Goal: Information Seeking & Learning: Learn about a topic

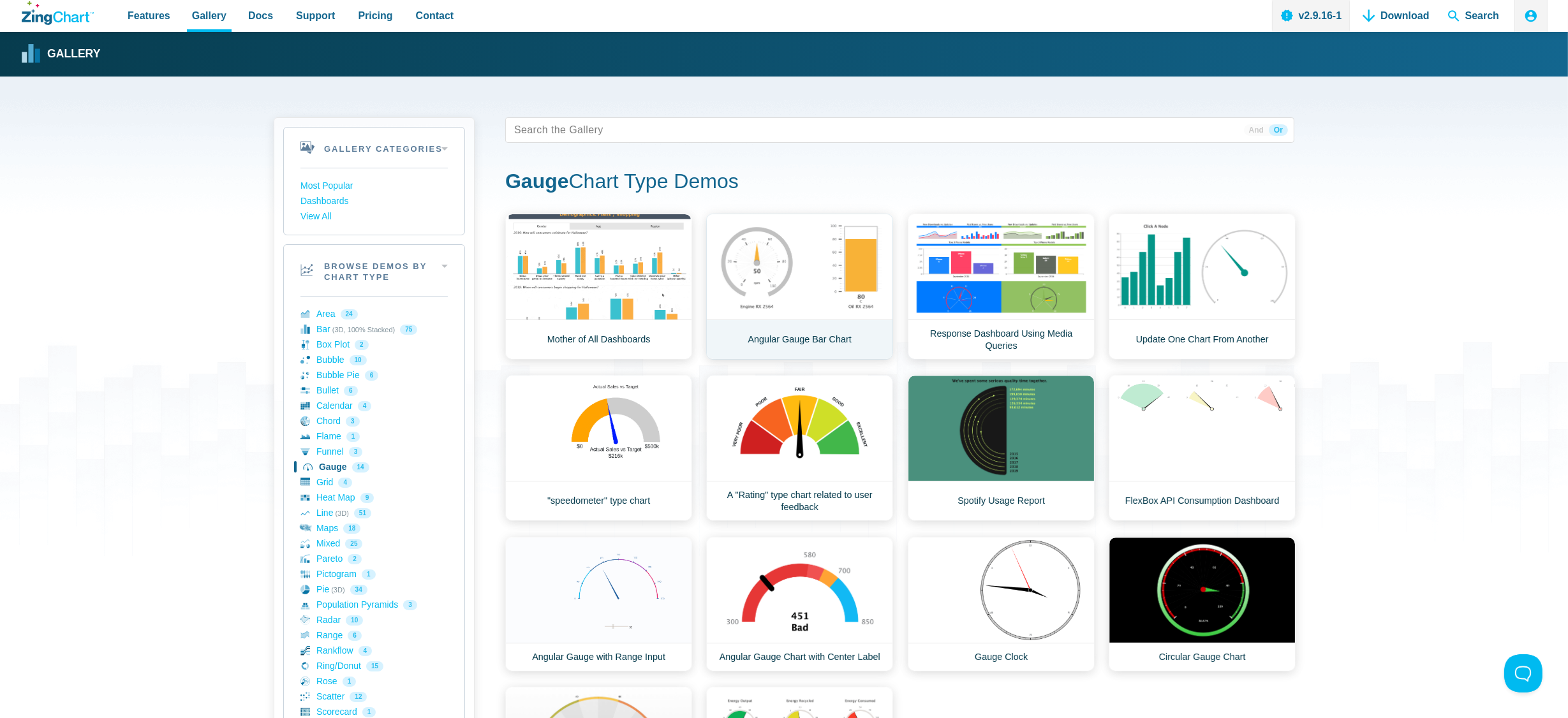
click at [849, 287] on link "Angular Gauge Bar Chart" at bounding box center [799, 286] width 187 height 146
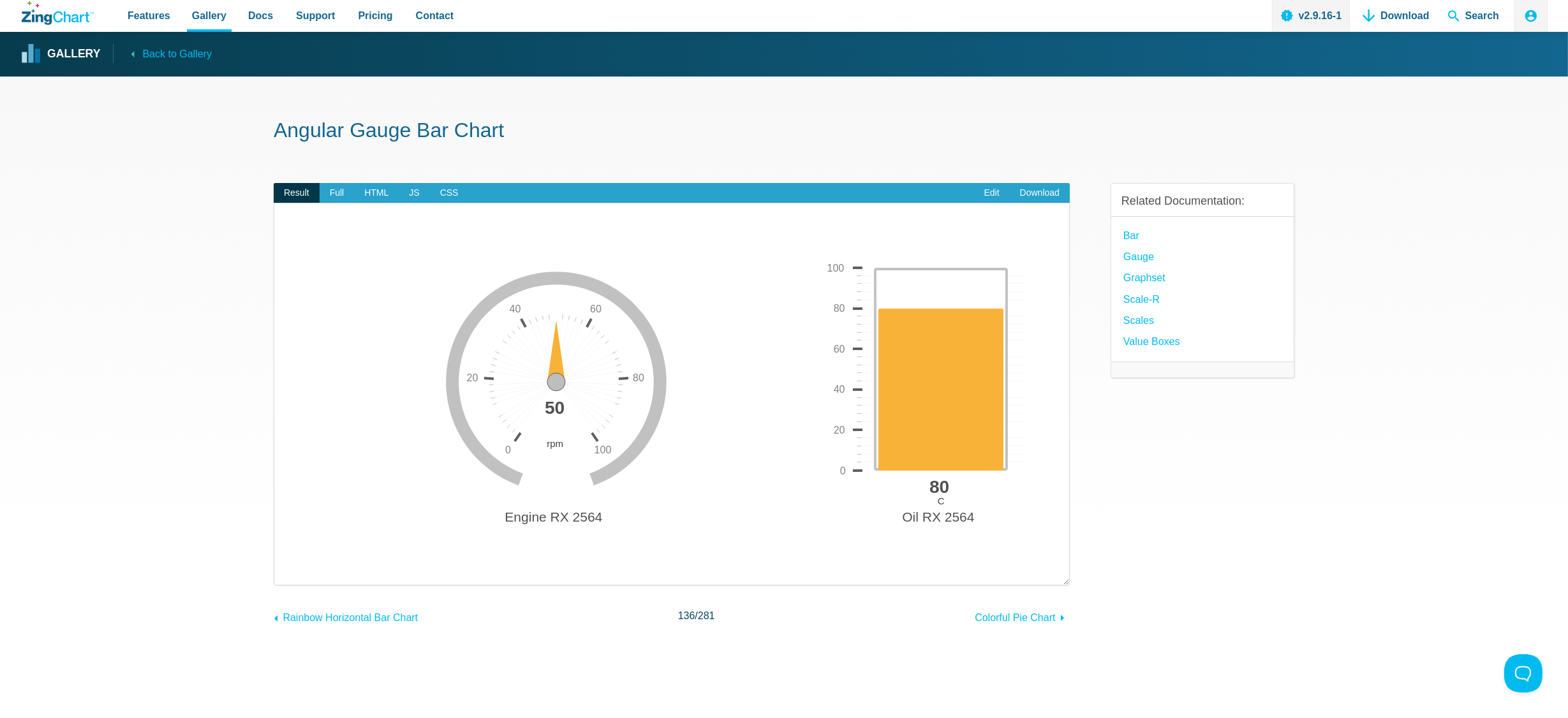
click at [287, 572] on area "App Content" at bounding box center [287, 572] width 0 height 0
click at [333, 192] on span "Full" at bounding box center [337, 192] width 35 height 20
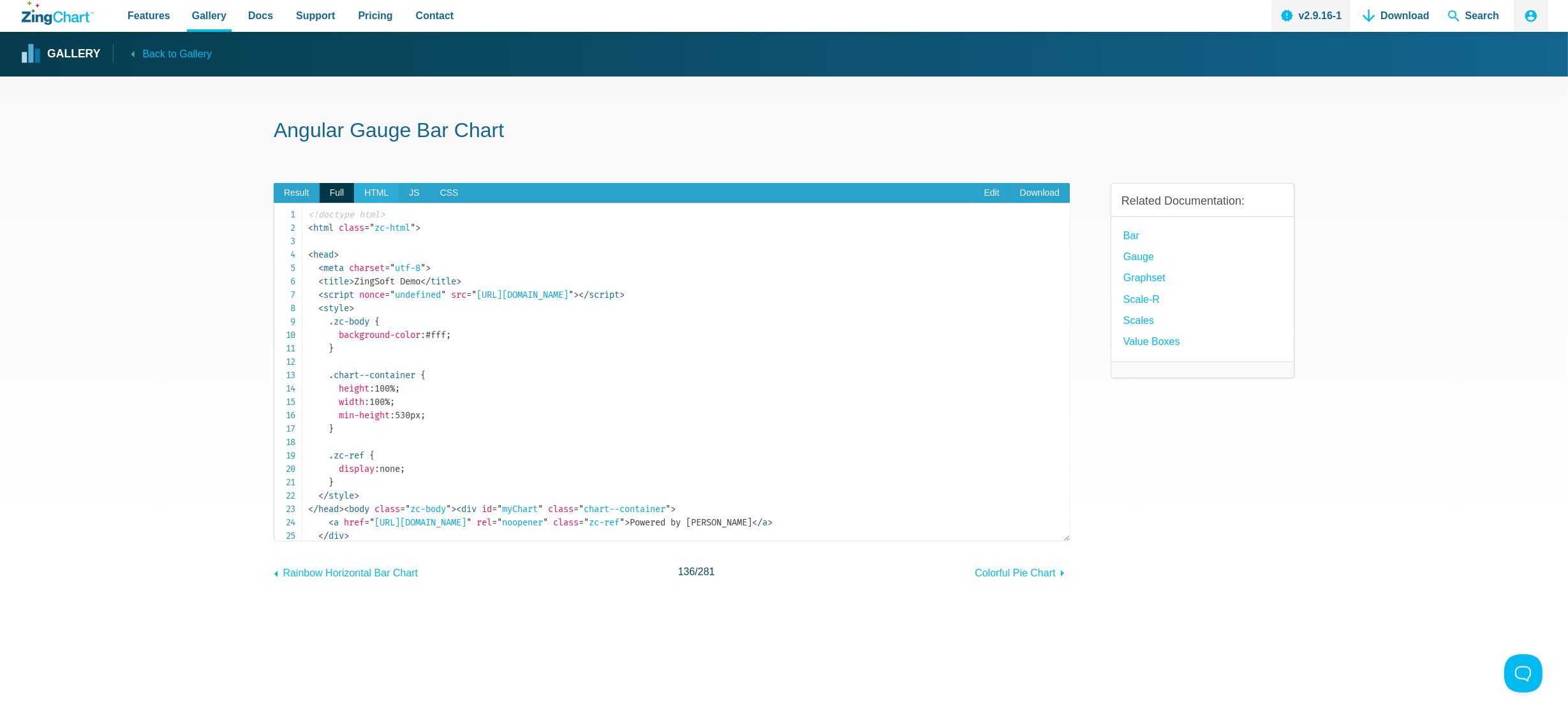
click at [373, 195] on span "HTML" at bounding box center [376, 192] width 44 height 20
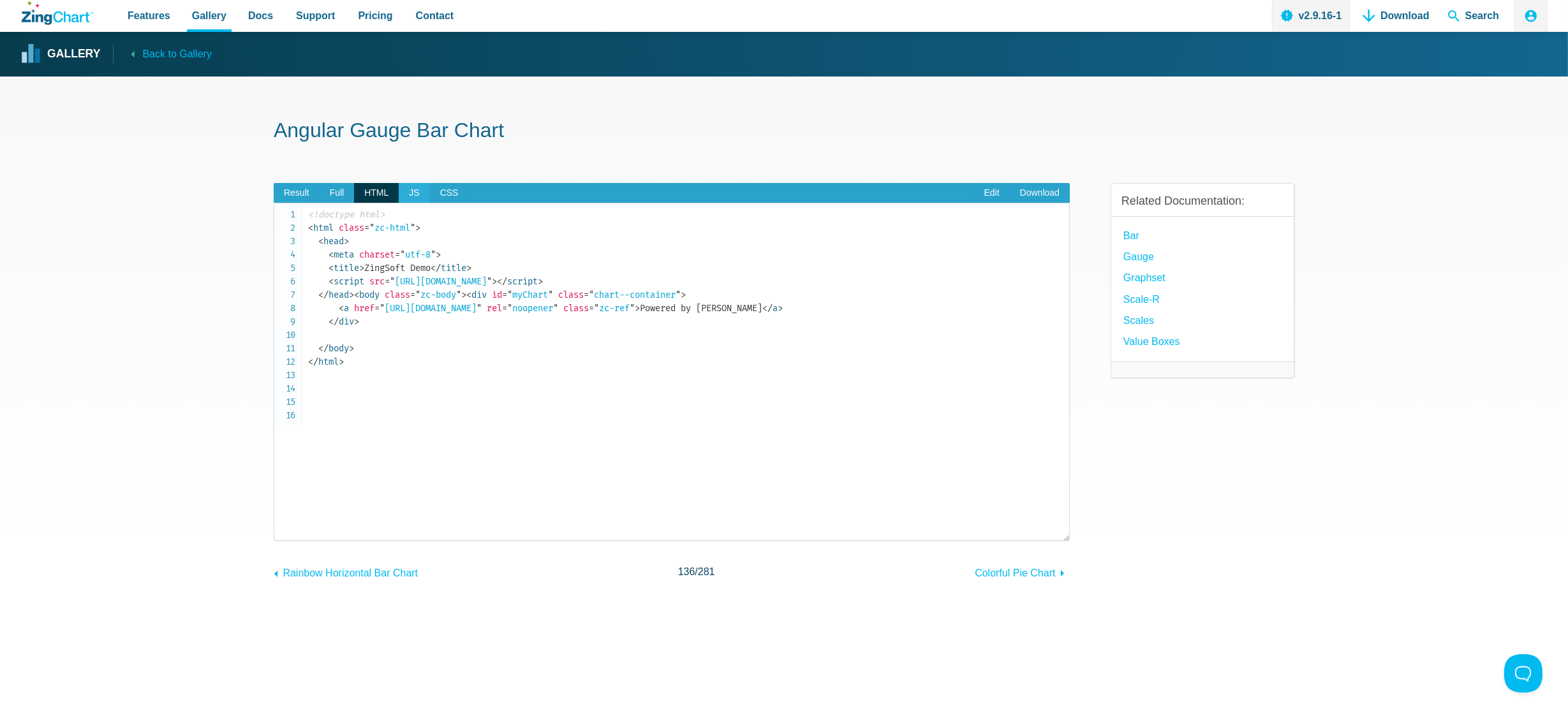
click at [407, 196] on span "JS" at bounding box center [414, 192] width 31 height 20
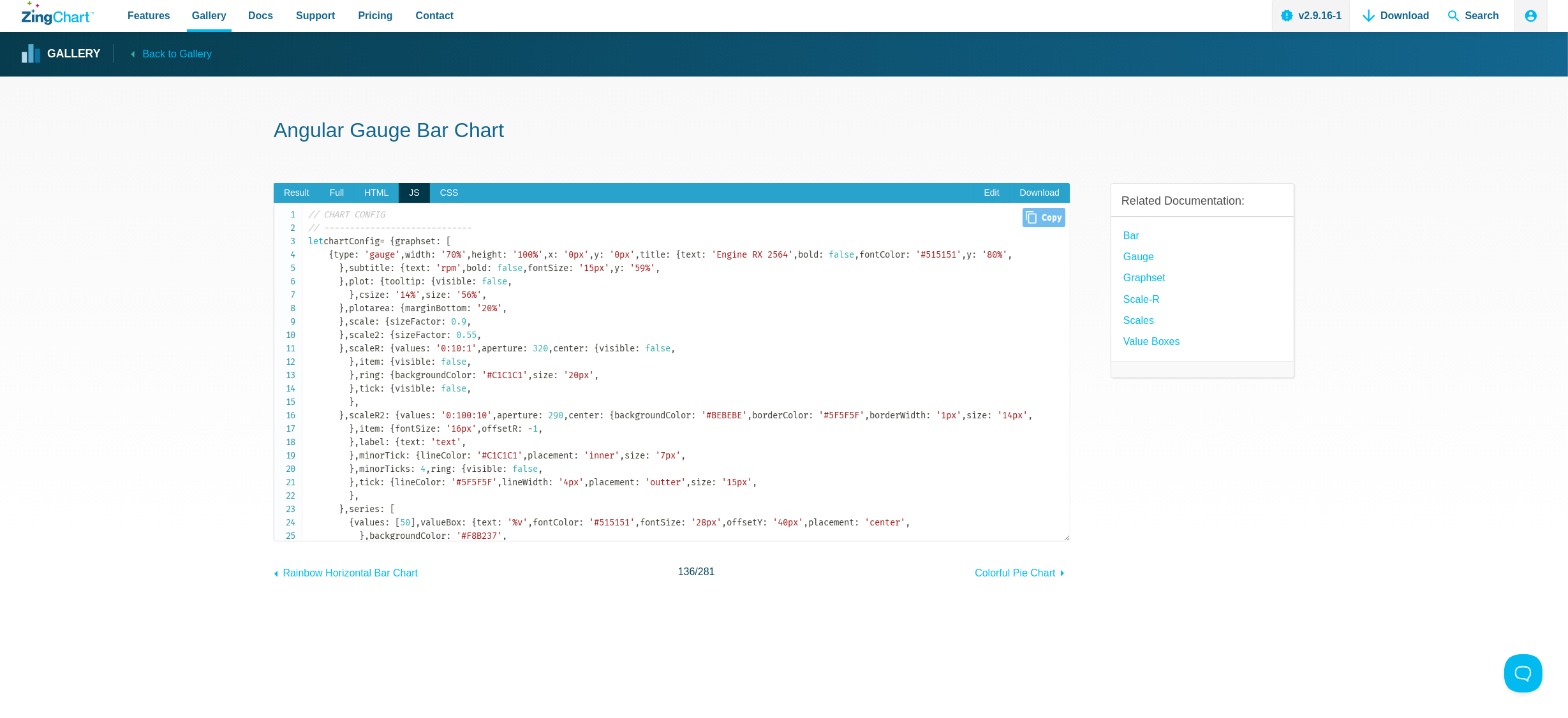
click at [370, 238] on code "// CHART CONFIG // ----------------------------- let chartConfig = { graphset :…" at bounding box center [688, 670] width 761 height 924
click at [1040, 222] on span "Close Copy" at bounding box center [1043, 217] width 43 height 19
type input "// CHART CONFIG// -----------------------------let chartConfig = { graphset: [ …"
click at [948, 370] on code "// CHART CONFIG // ----------------------------- let chartConfig = { graphset :…" at bounding box center [688, 670] width 761 height 924
click at [378, 266] on code "// CHART CONFIG // ----------------------------- let chartConfig = { graphset :…" at bounding box center [688, 670] width 761 height 924
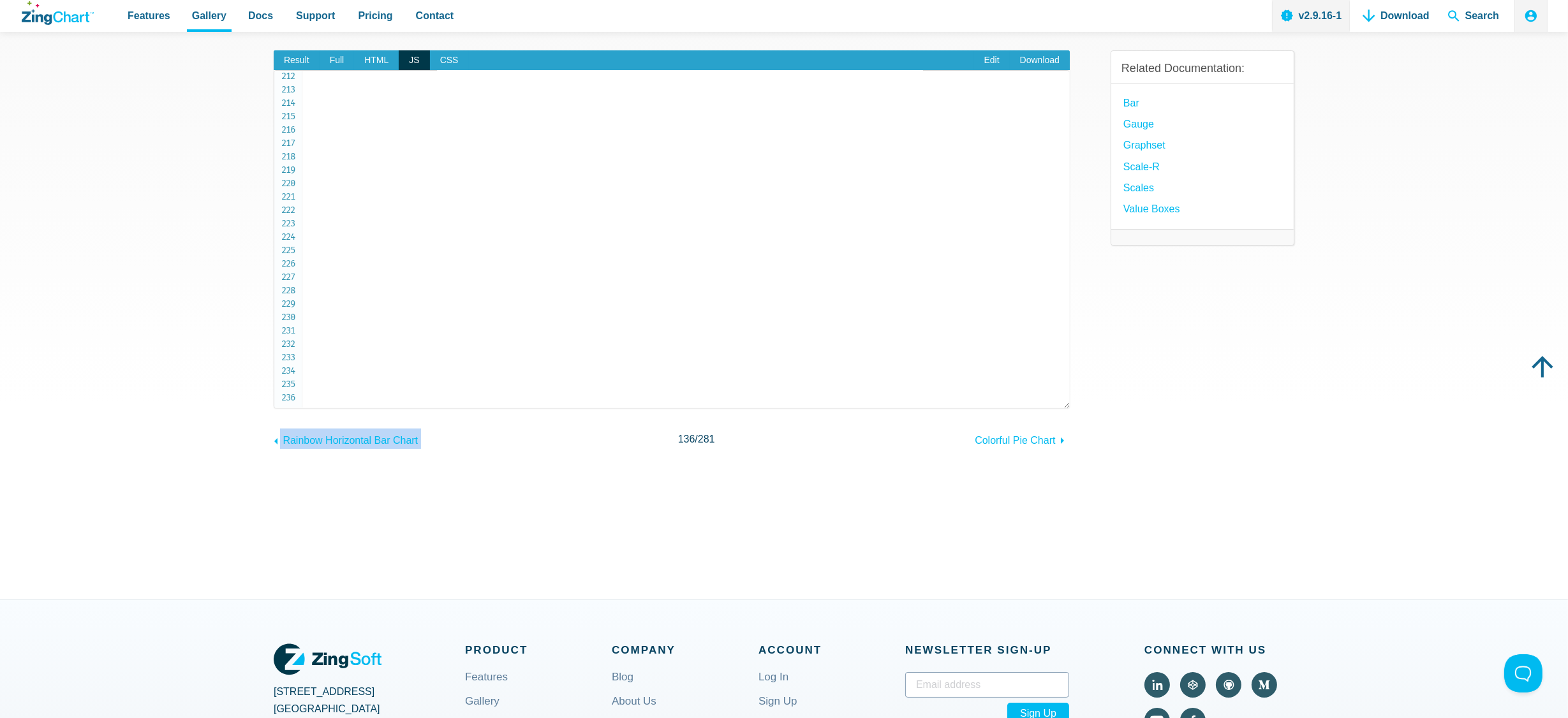
scroll to position [406, 0]
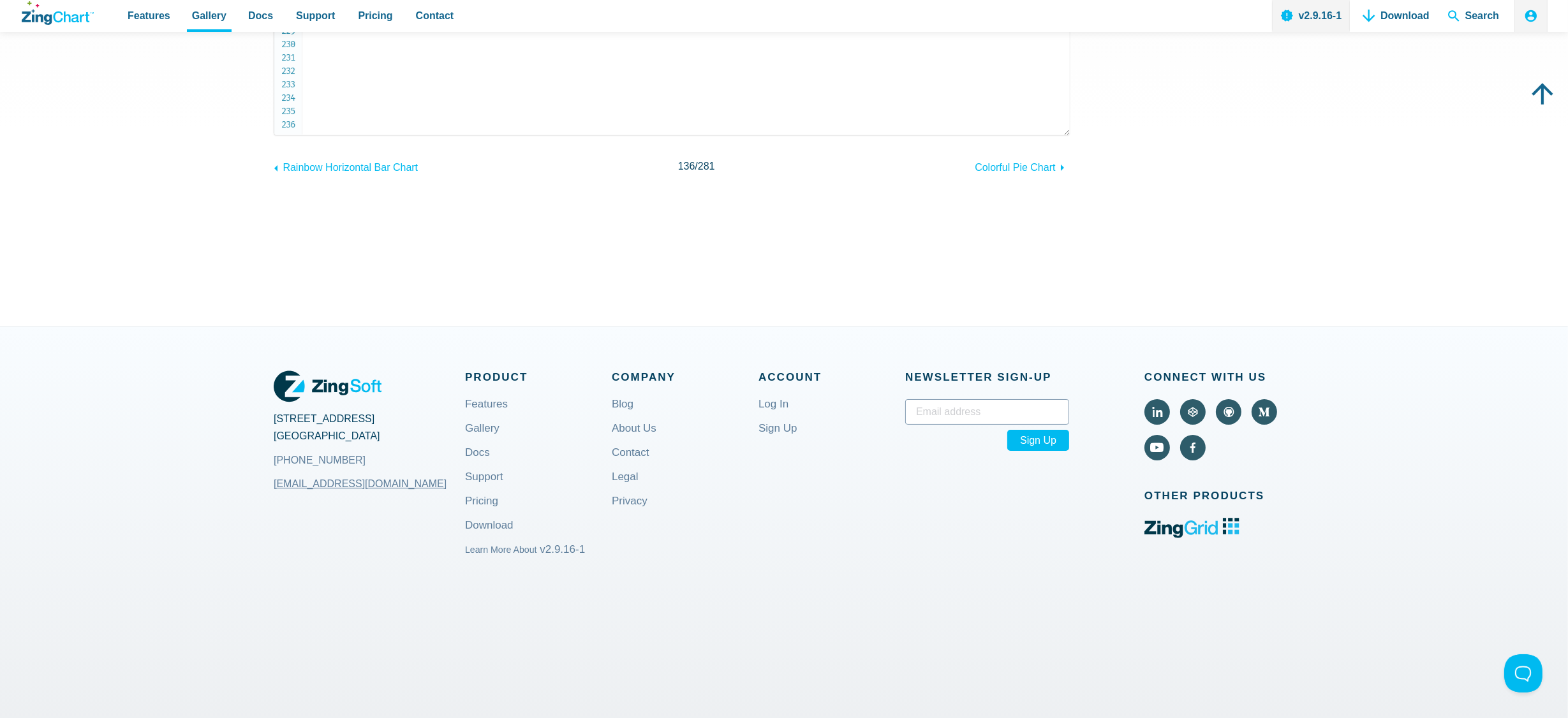
drag, startPoint x: 351, startPoint y: 242, endPoint x: 386, endPoint y: 122, distance: 125.0
copy code "let chartConfig = { graphset : [ { type : 'gauge' , width : '70%' , height : '1…"
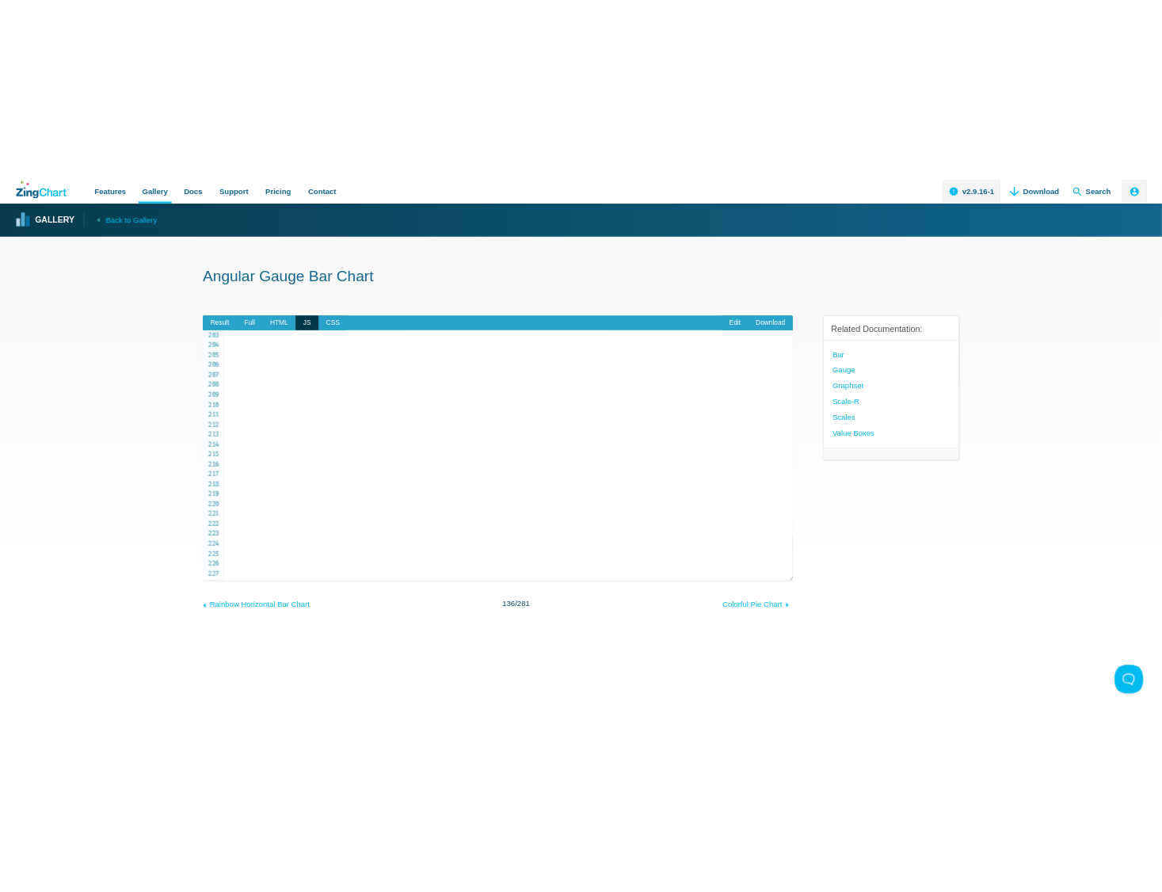
scroll to position [3521, 0]
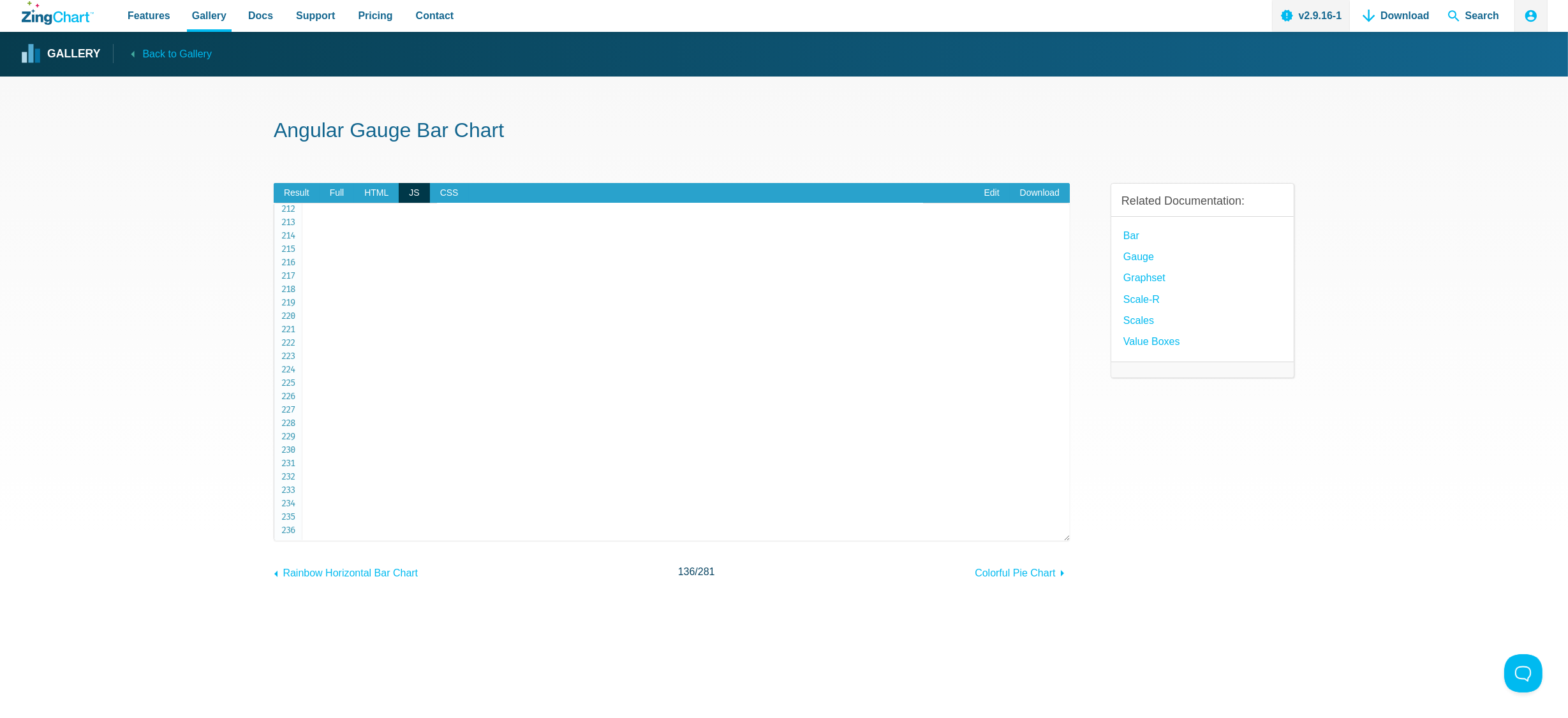
click at [1516, 244] on section "Angular Gauge Bar Chart Result Full HTML JS CSS Edit Download ​ Powered by Zing…" at bounding box center [784, 404] width 1568 height 656
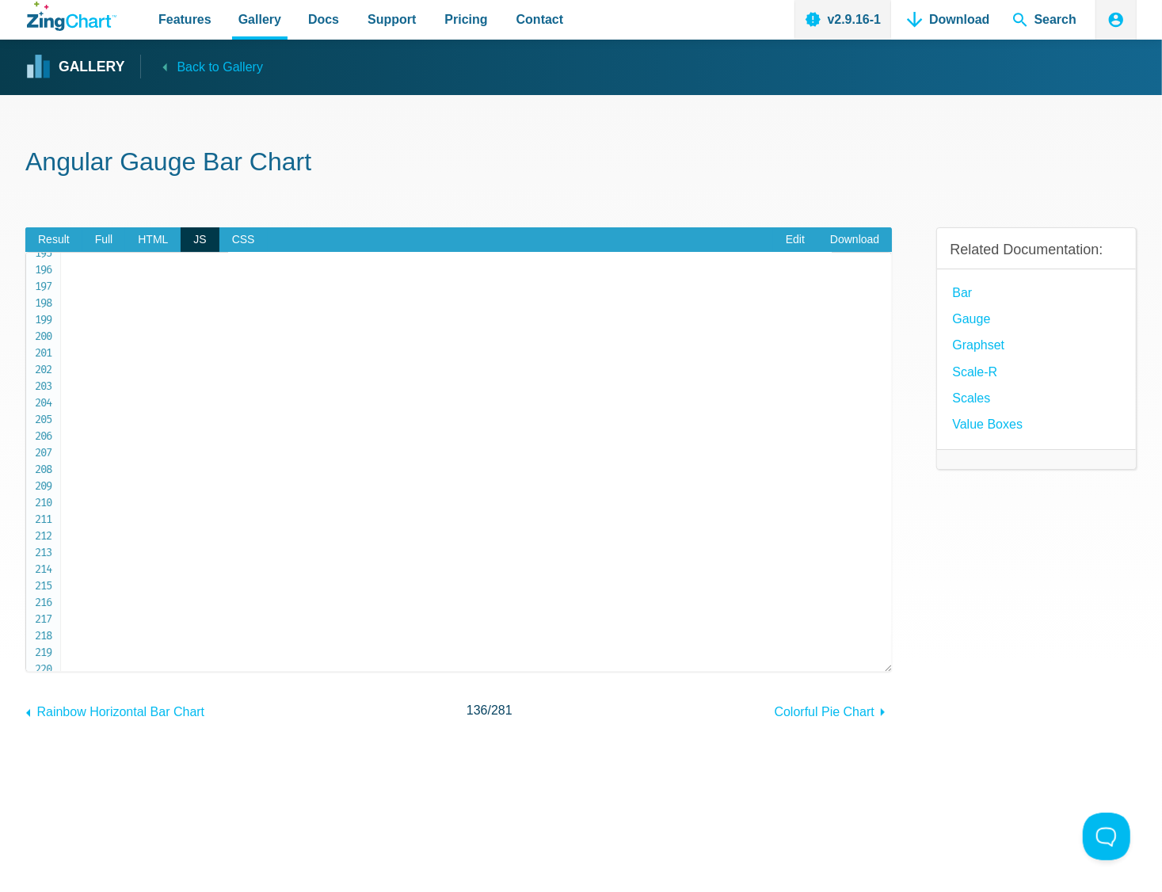
scroll to position [3233, 0]
click at [1003, 136] on div "Angular Gauge Bar Chart Result Full HTML JS CSS Edit Download ​ Powered by Zing…" at bounding box center [581, 502] width 1112 height 815
click at [786, 236] on link "Edit" at bounding box center [795, 239] width 44 height 25
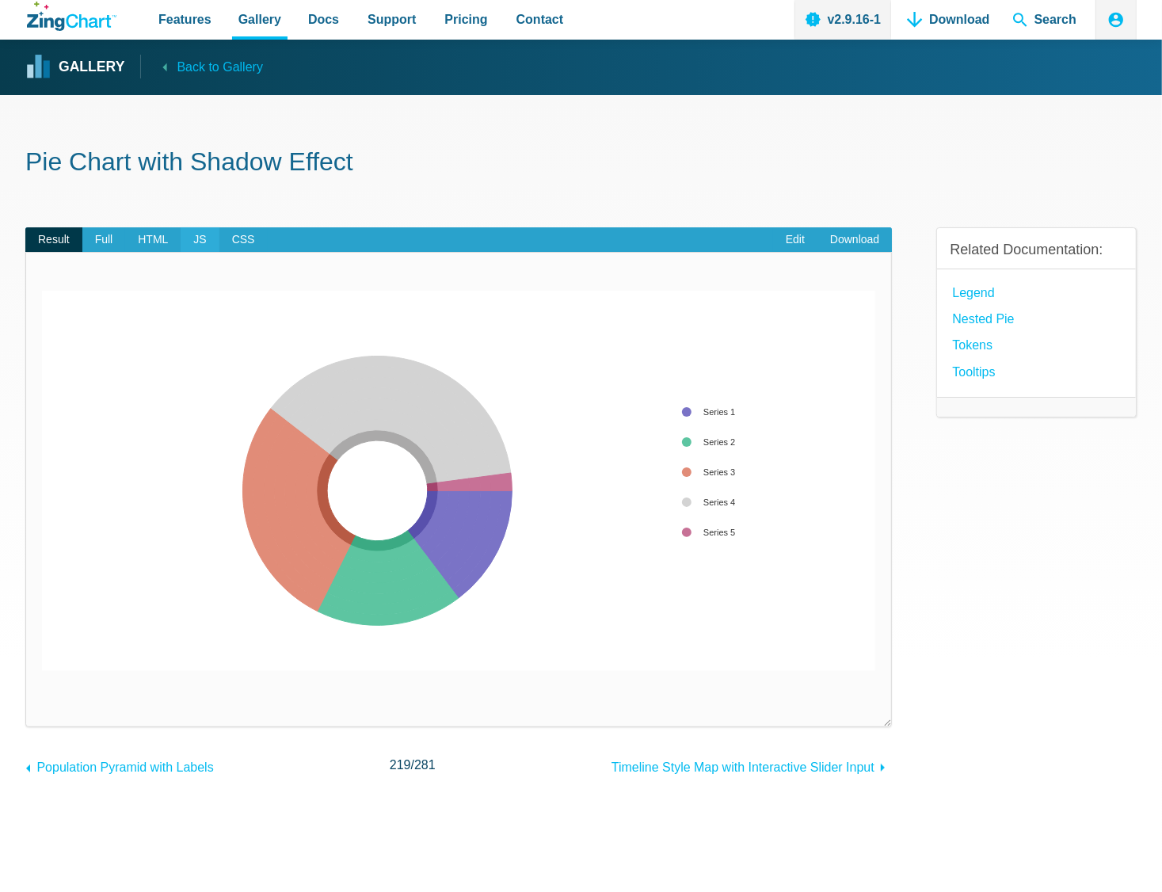
click at [192, 238] on span "JS" at bounding box center [200, 239] width 38 height 25
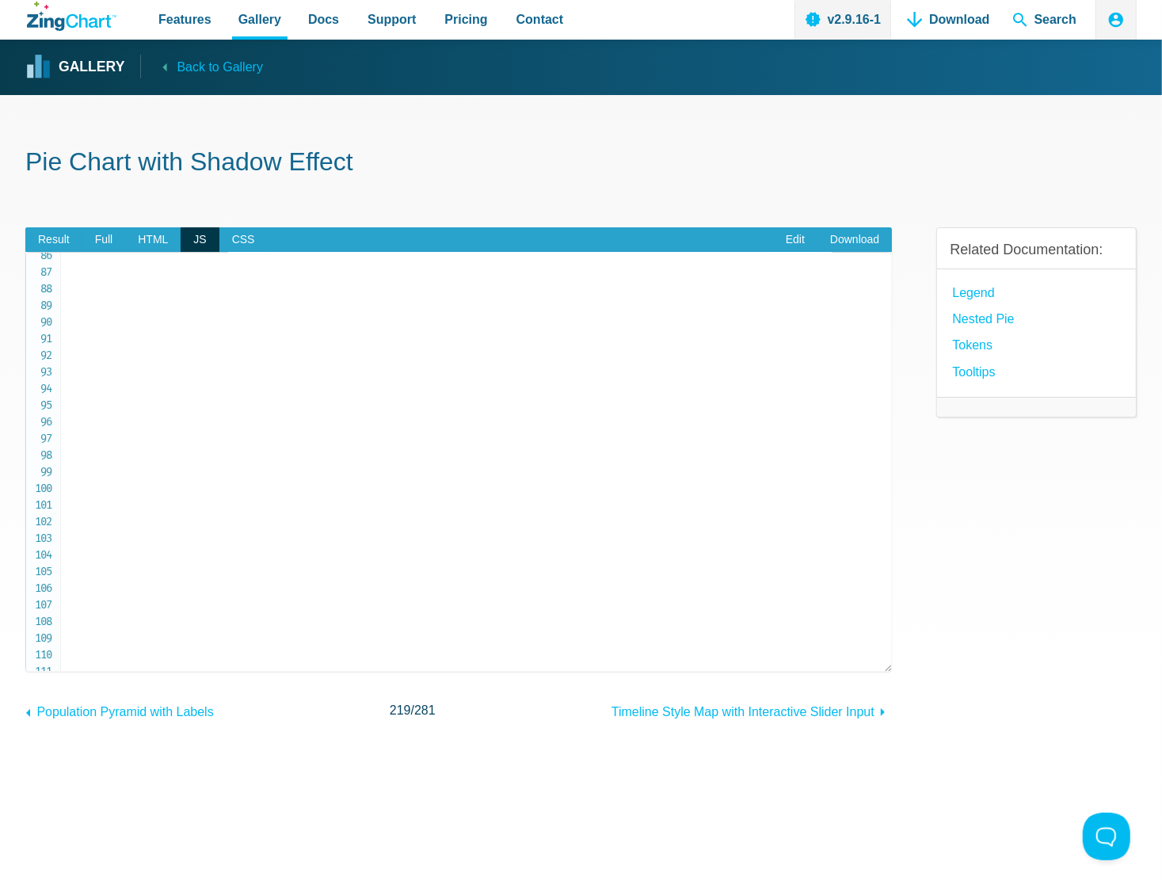
scroll to position [1441, 0]
click at [49, 228] on span "Result" at bounding box center [53, 239] width 57 height 25
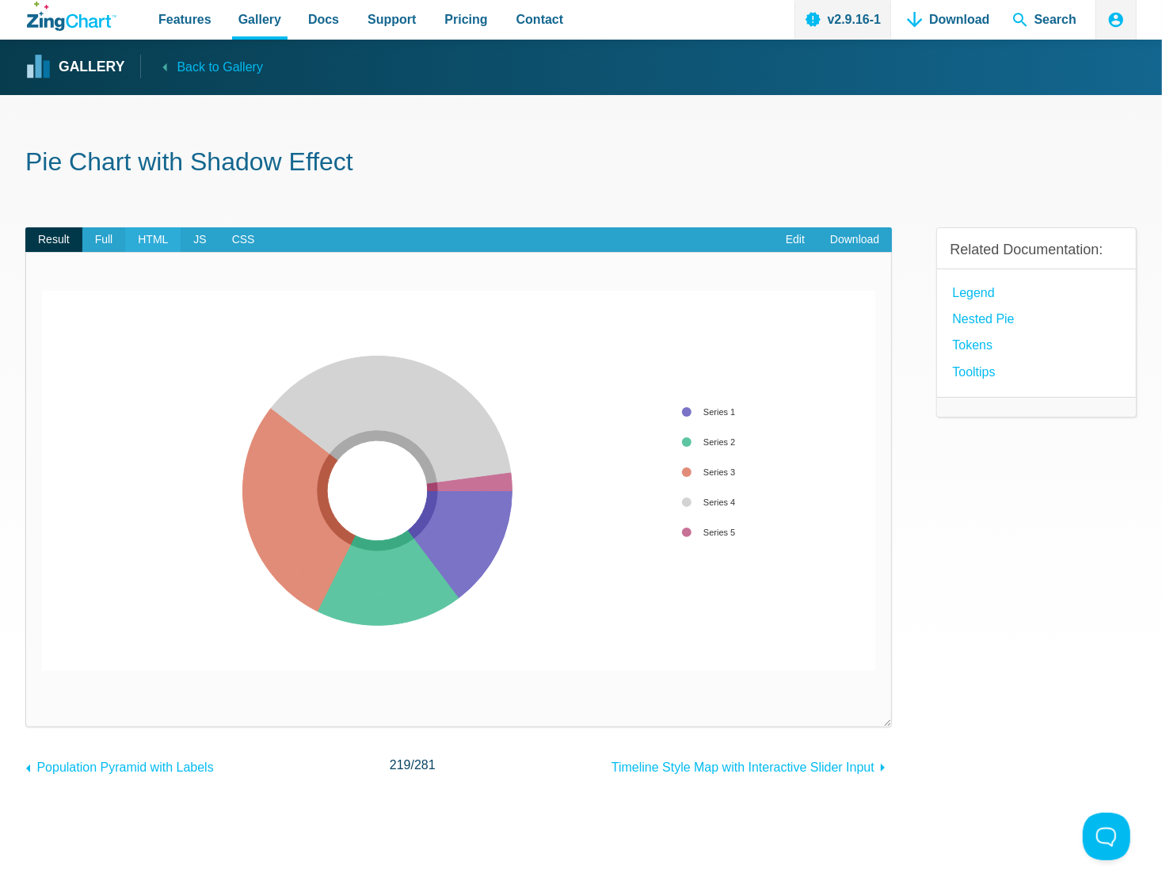
click at [166, 230] on span "HTML" at bounding box center [152, 239] width 55 height 25
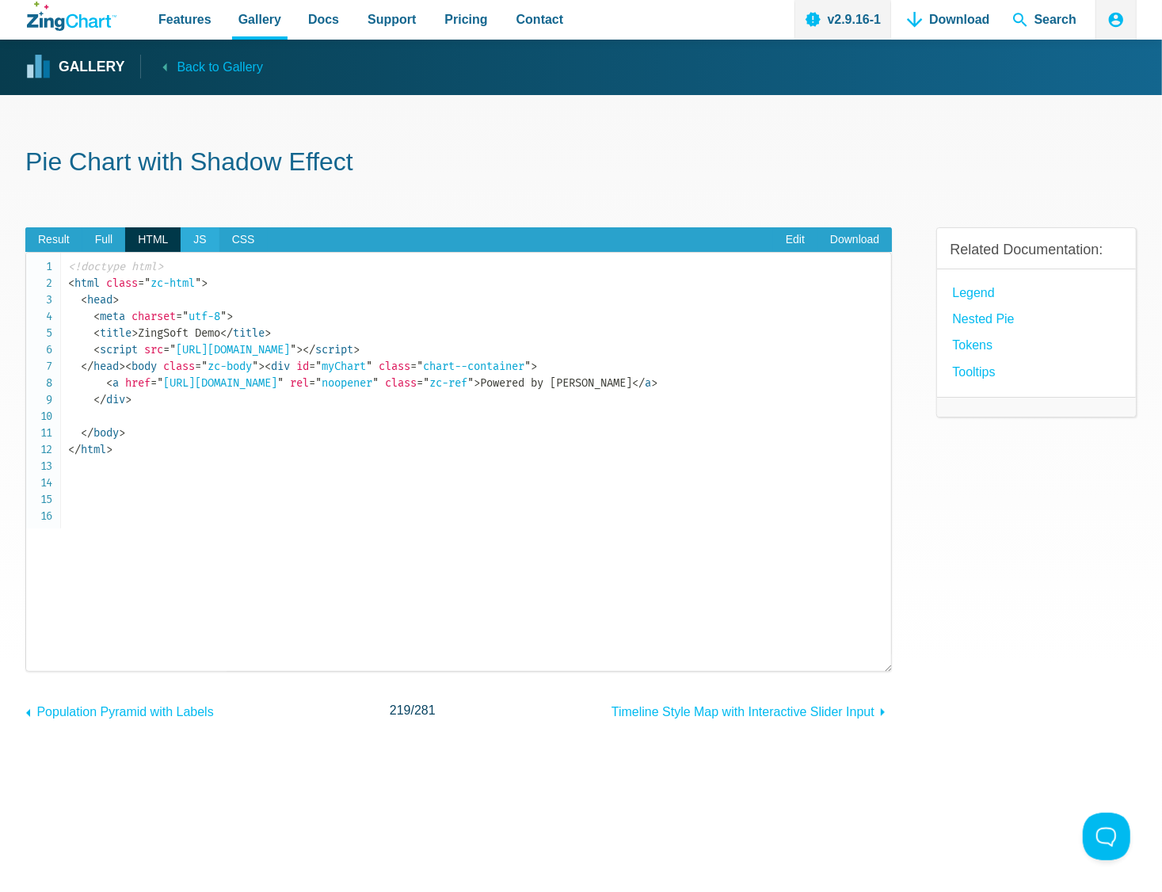
click at [189, 231] on span "JS" at bounding box center [200, 239] width 38 height 25
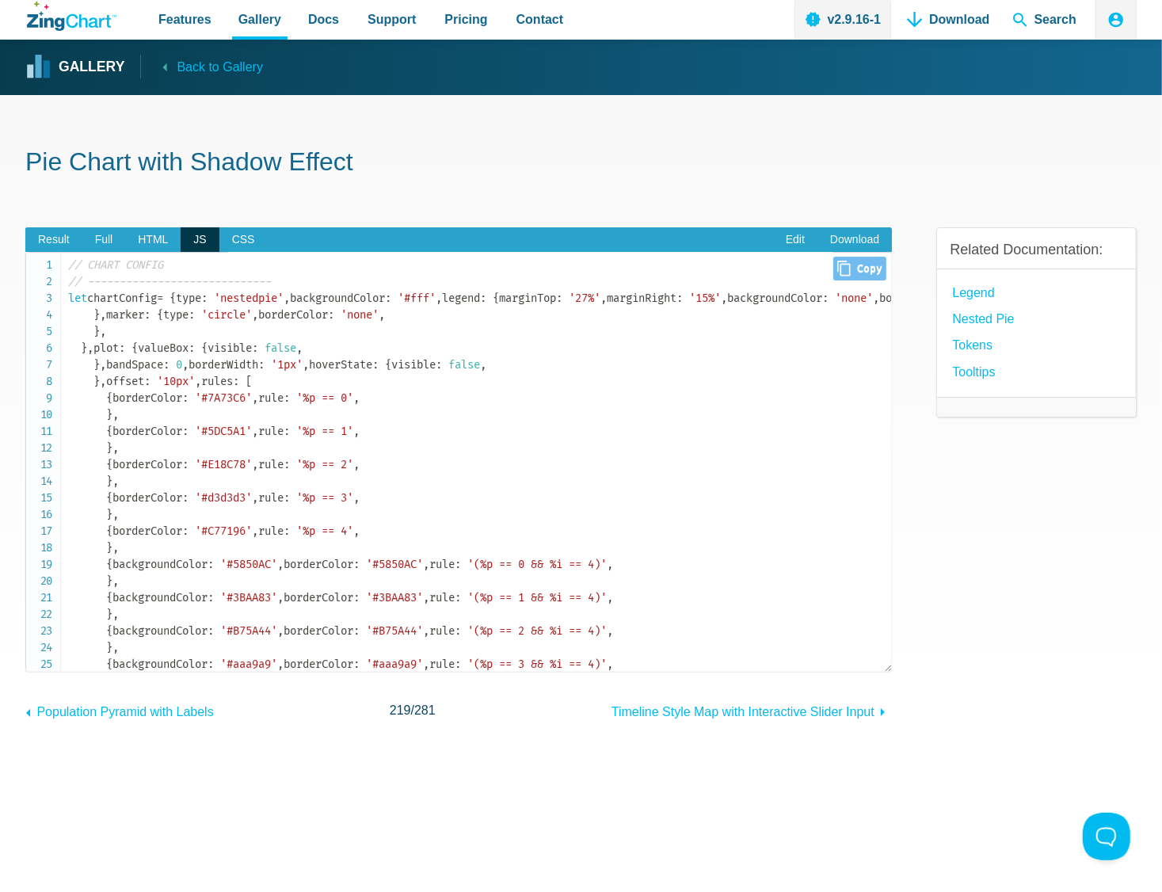
scroll to position [0, 0]
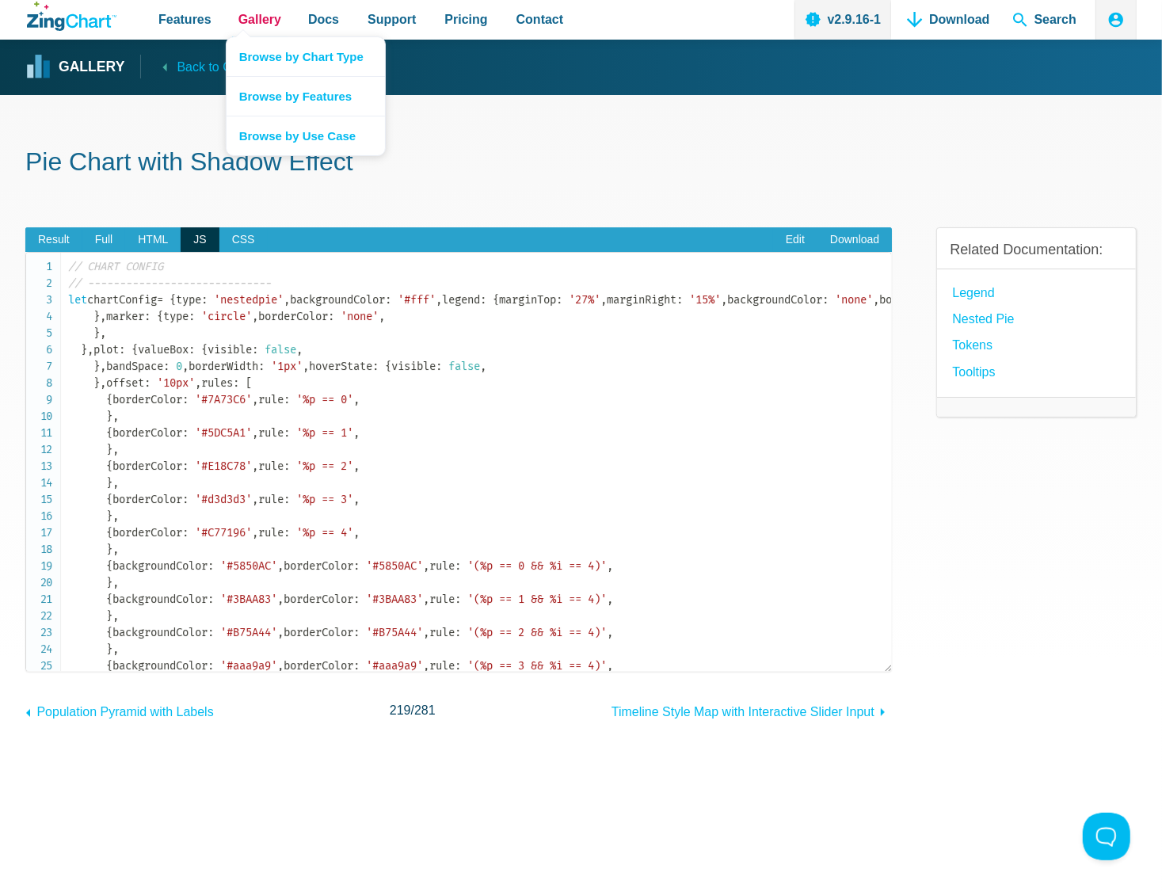
click at [242, 19] on span "Gallery" at bounding box center [260, 19] width 43 height 21
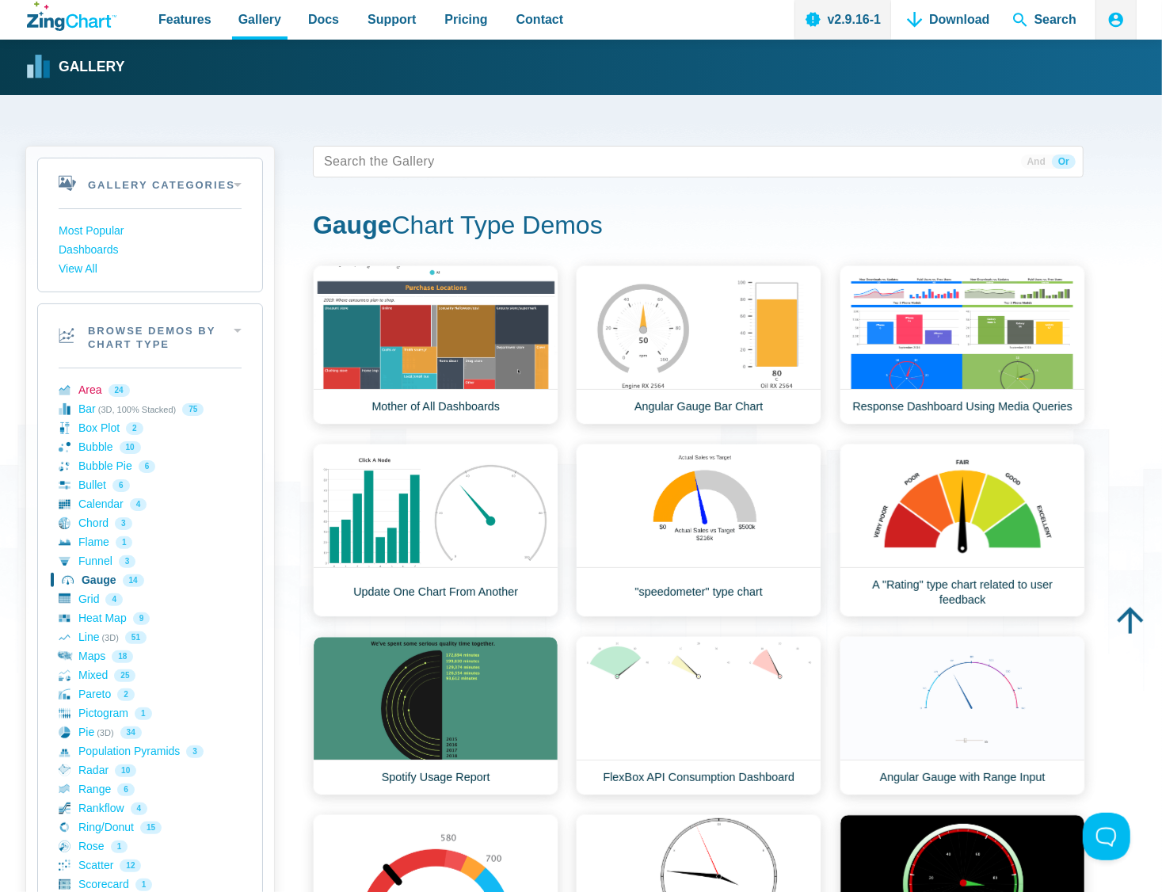
click at [95, 395] on link "Area 24" at bounding box center [150, 390] width 183 height 19
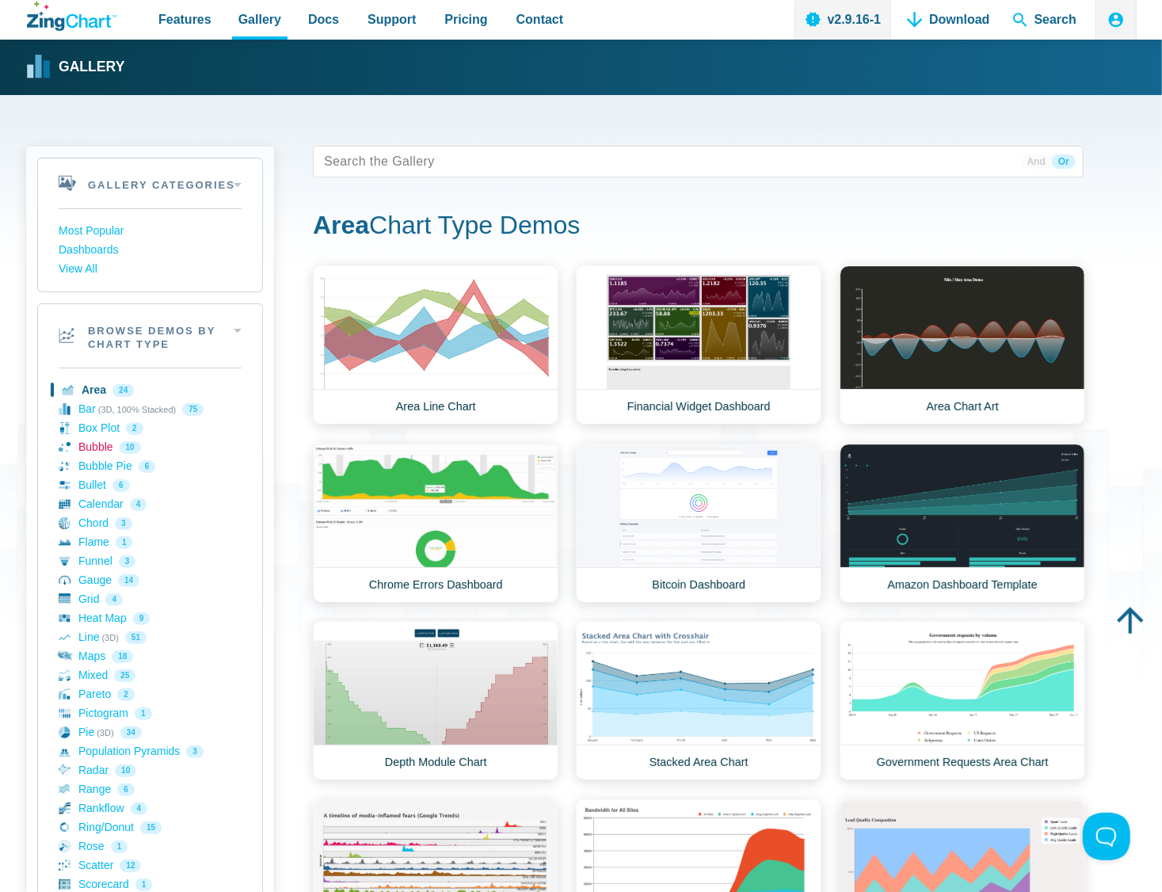
click at [85, 450] on link "Bubble 10" at bounding box center [150, 447] width 183 height 19
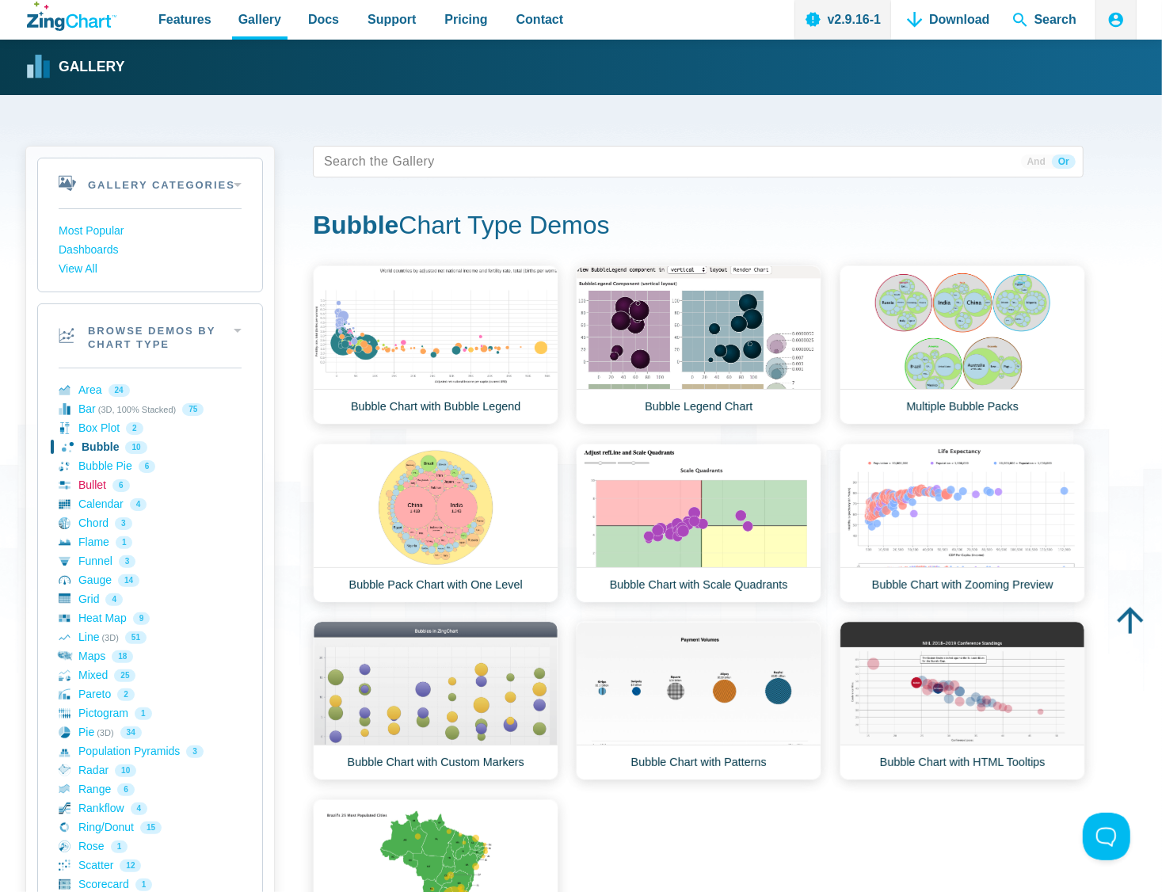
click at [94, 482] on link "Bullet 6" at bounding box center [150, 485] width 183 height 19
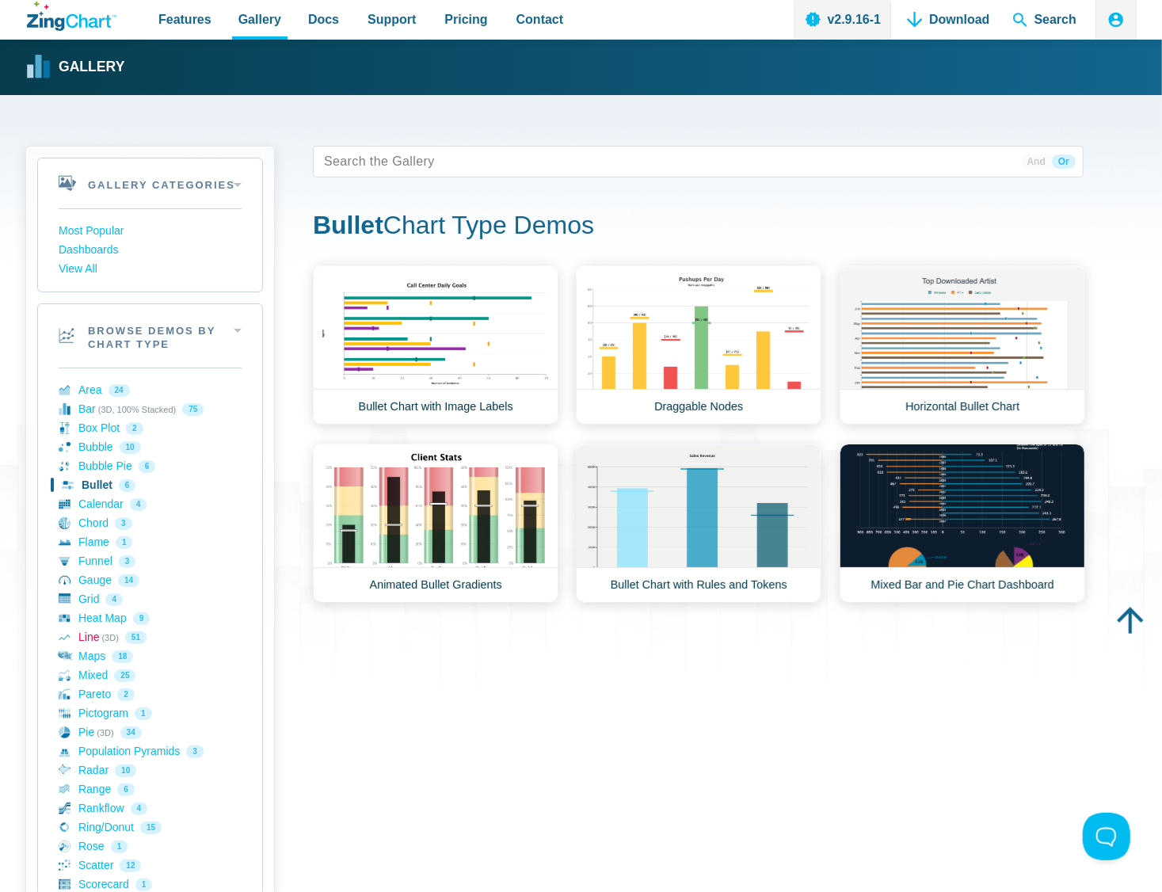
click at [97, 638] on link "Line (3D) 51" at bounding box center [150, 637] width 183 height 19
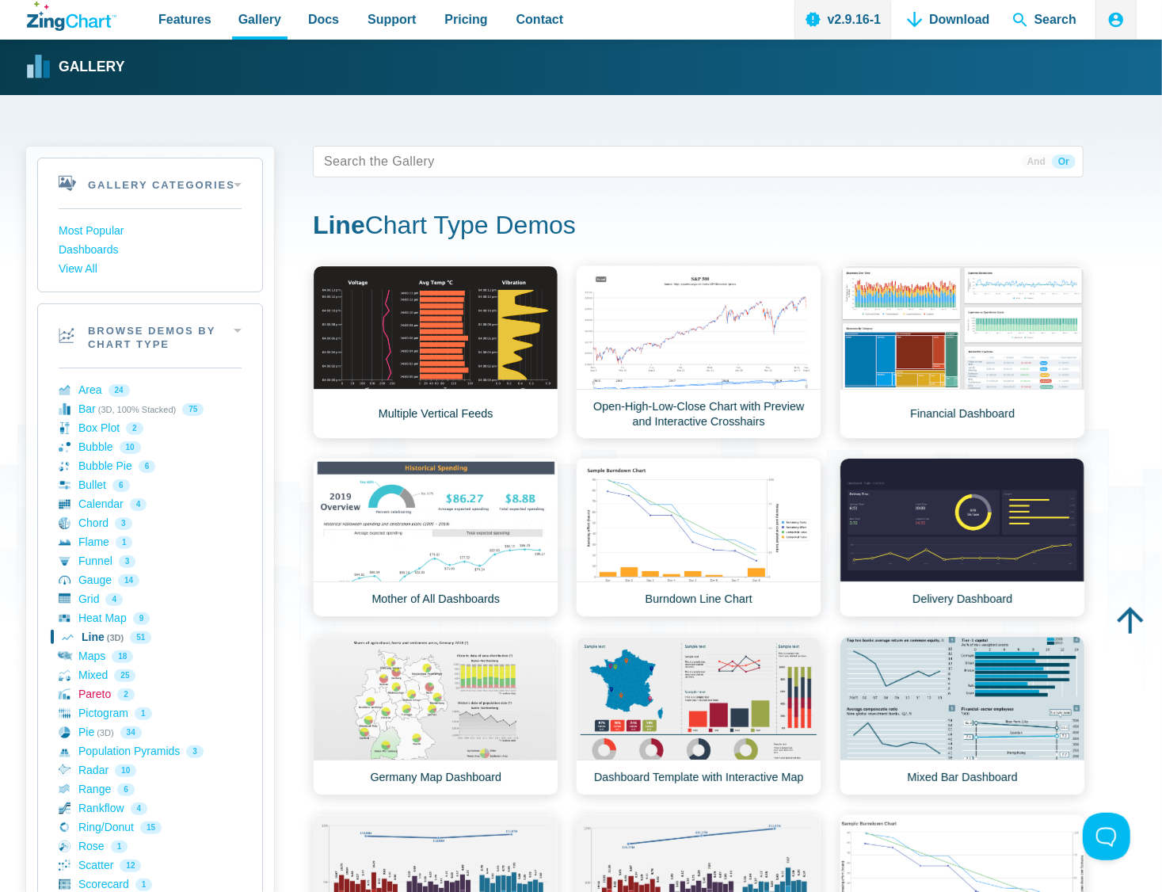
click at [94, 685] on link "Pareto 2" at bounding box center [150, 694] width 183 height 19
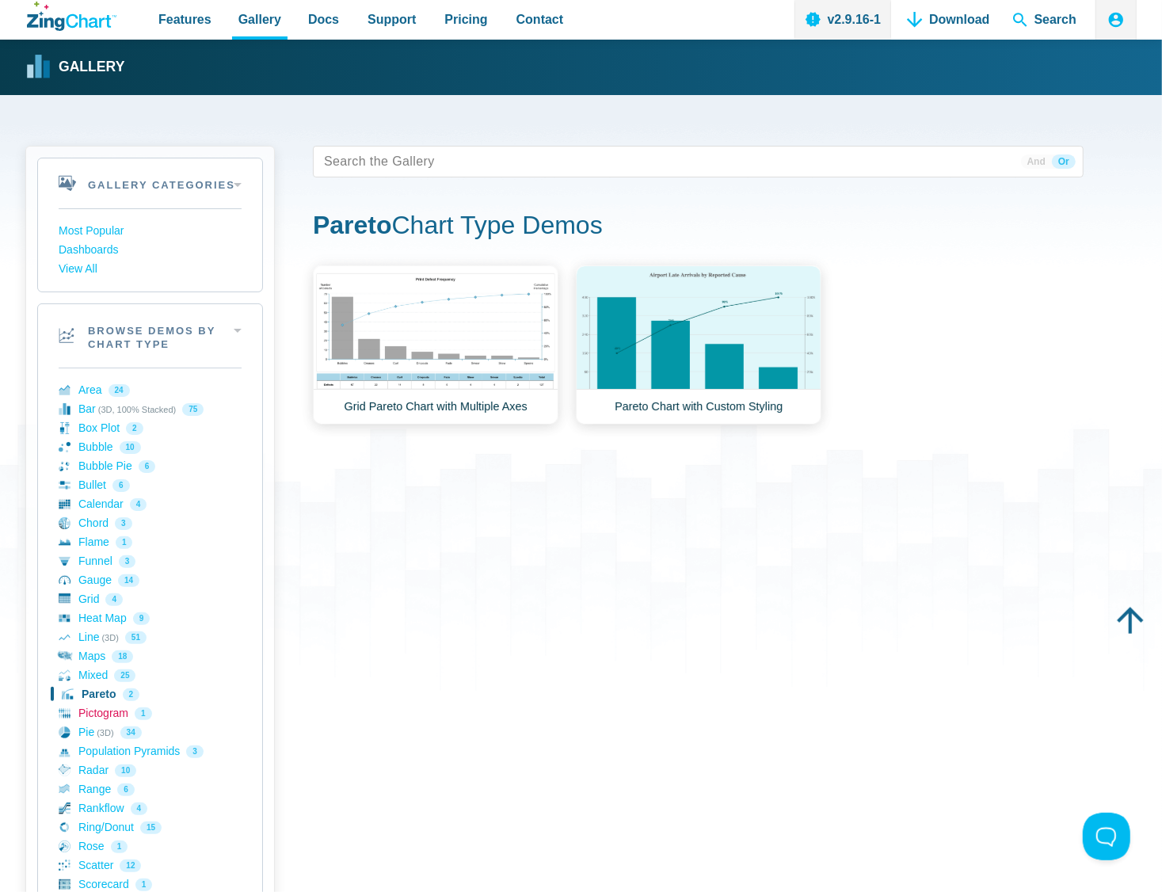
click at [90, 720] on link "Pictogram 1" at bounding box center [150, 713] width 183 height 19
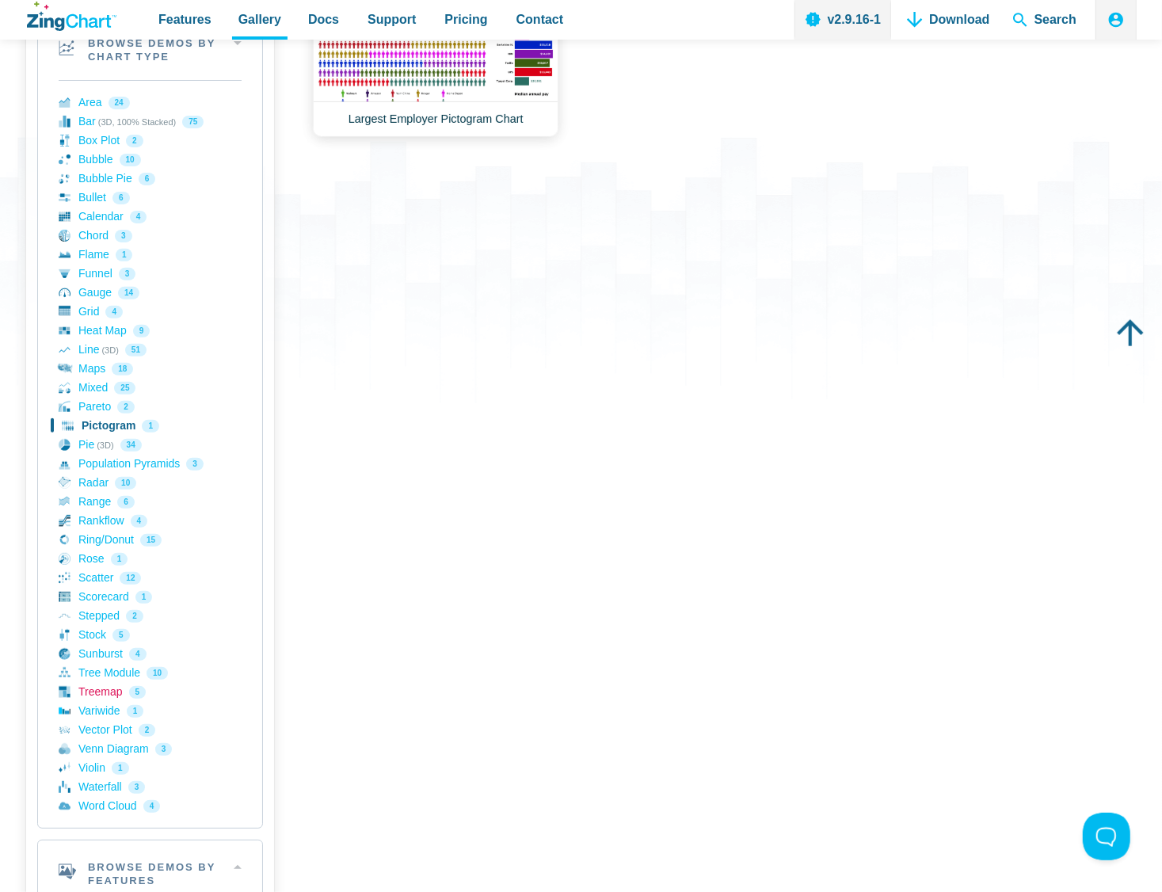
click at [103, 689] on link "Treemap 5" at bounding box center [150, 692] width 183 height 19
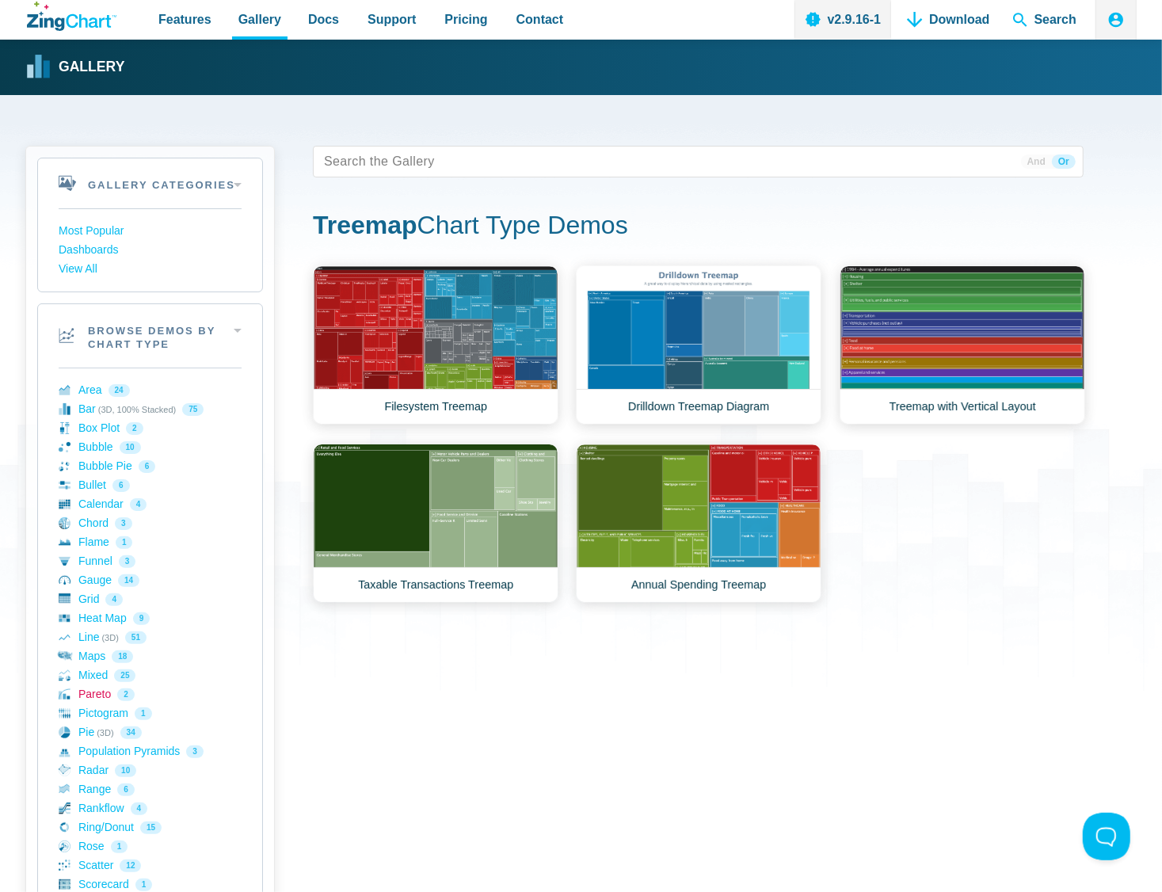
click at [103, 685] on link "Pareto 2" at bounding box center [150, 694] width 183 height 19
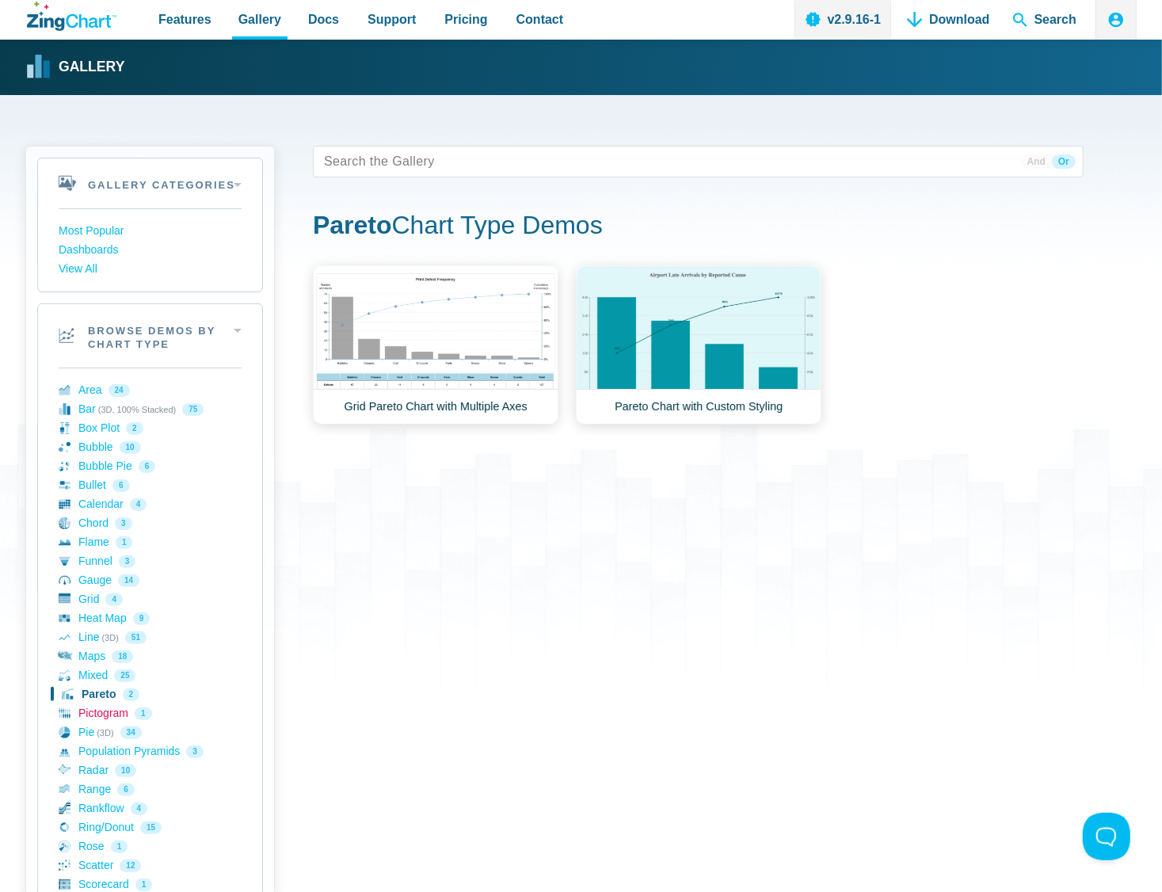
click at [105, 712] on link "Pictogram 1" at bounding box center [150, 713] width 183 height 19
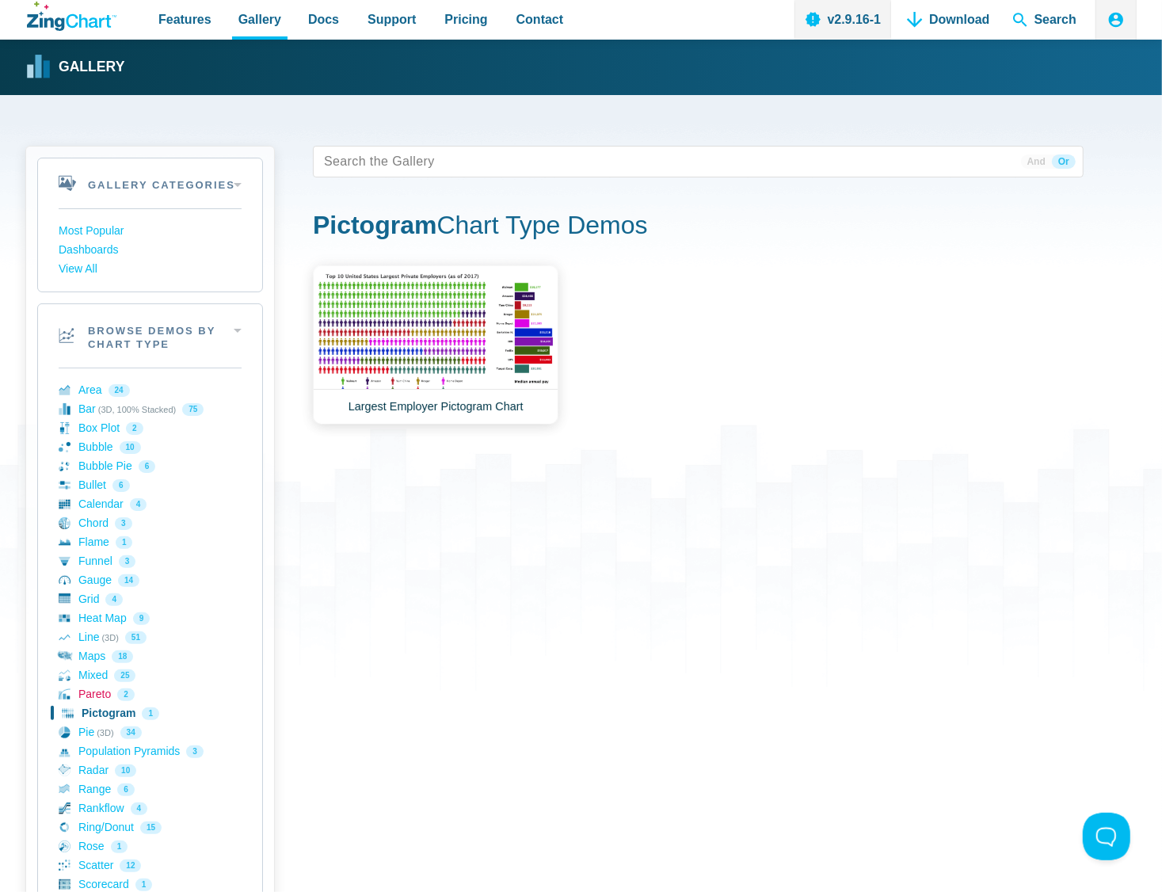
click at [98, 693] on link "Pareto 2" at bounding box center [150, 694] width 183 height 19
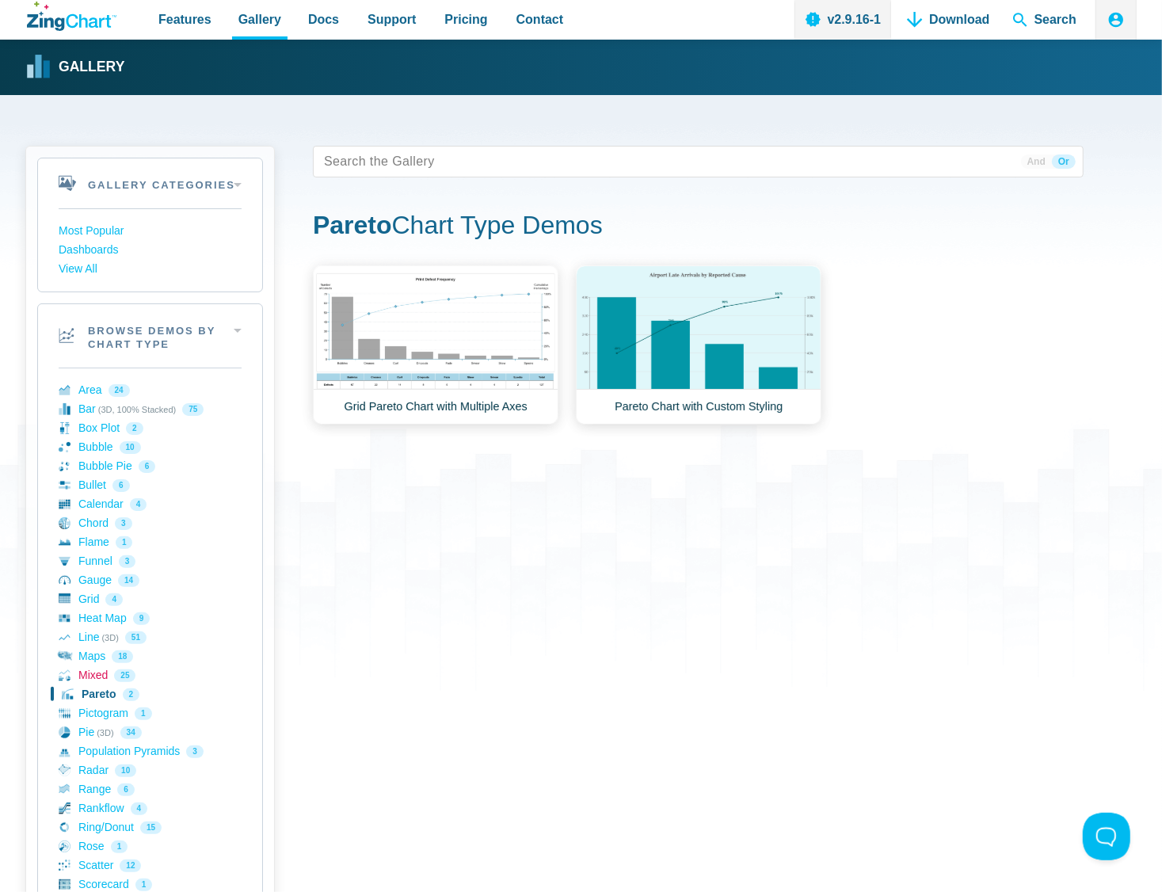
click at [97, 679] on link "Mixed 25" at bounding box center [150, 675] width 183 height 19
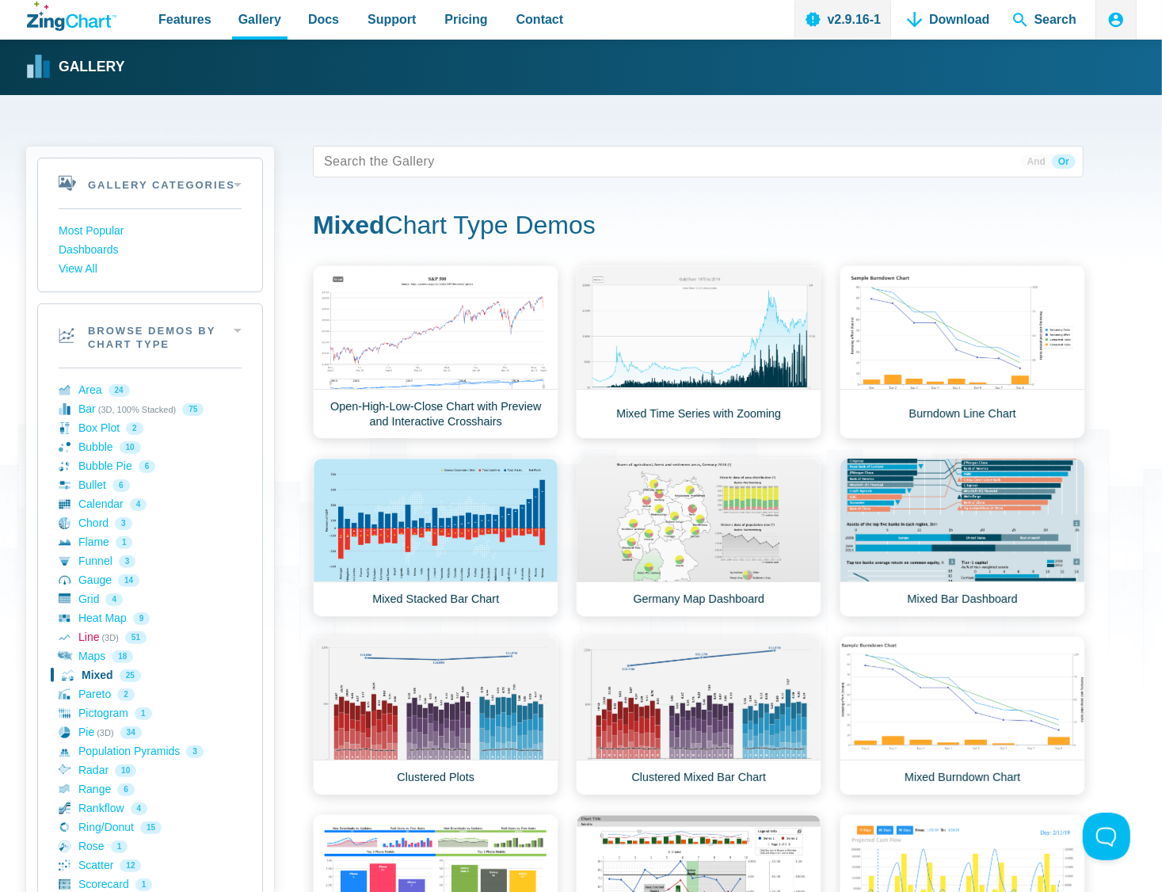
click at [87, 642] on link "Line (3D) 51" at bounding box center [150, 637] width 183 height 19
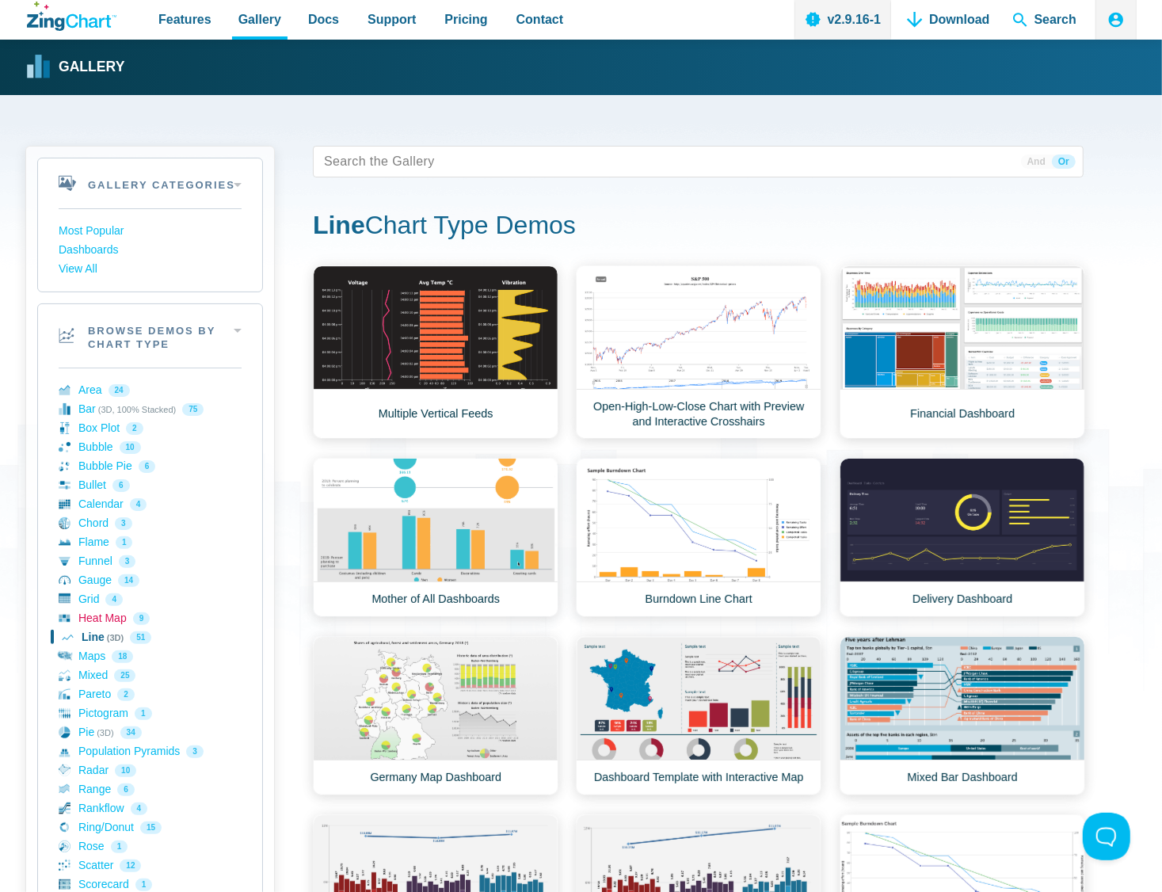
click at [97, 616] on link "Heat Map 9" at bounding box center [150, 618] width 183 height 19
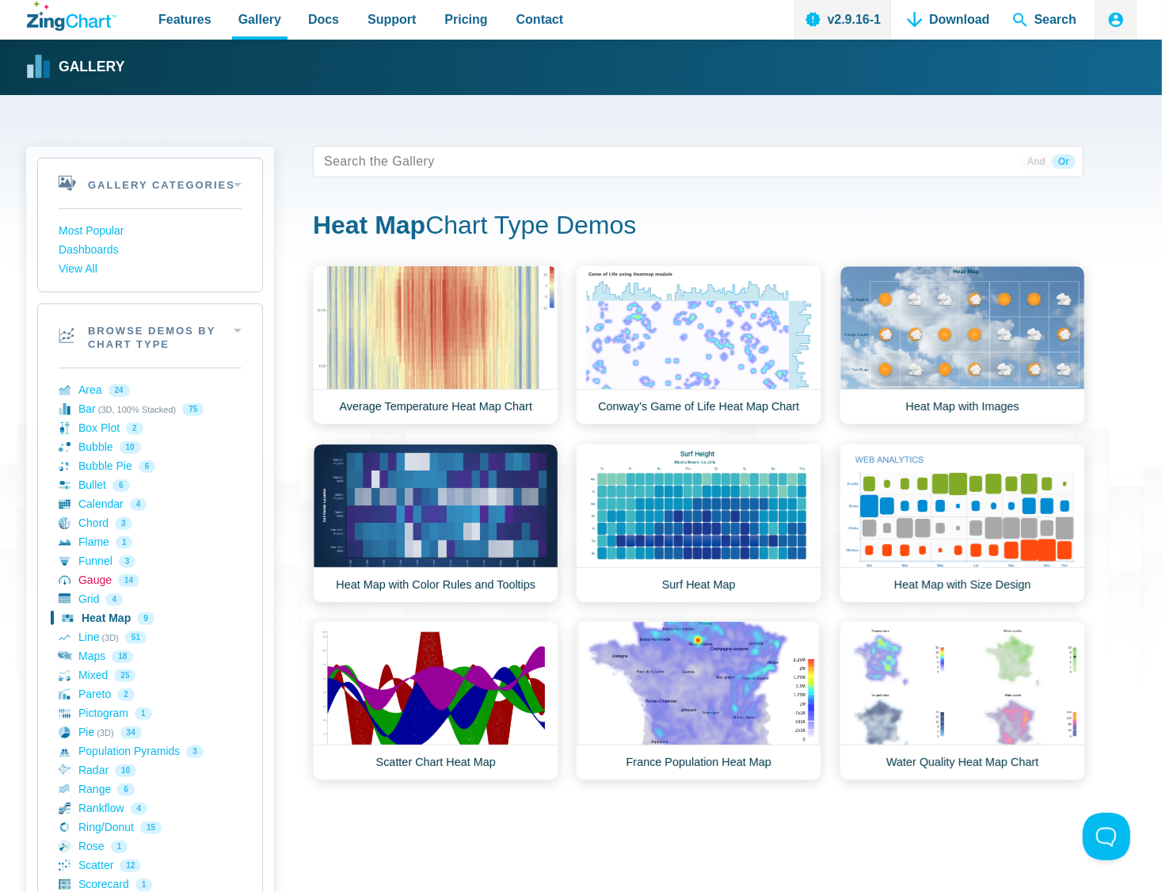
click at [101, 587] on link "Gauge 14" at bounding box center [150, 580] width 183 height 19
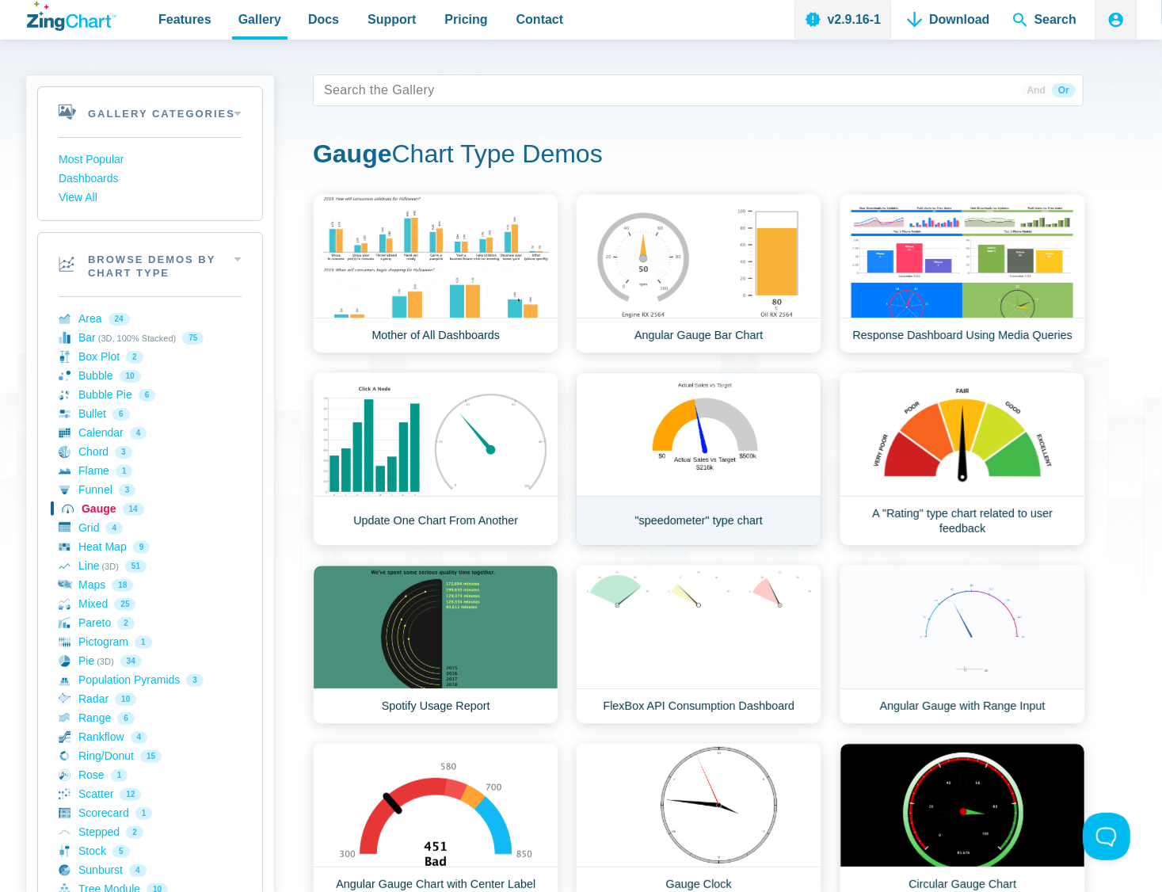
scroll to position [71, 0]
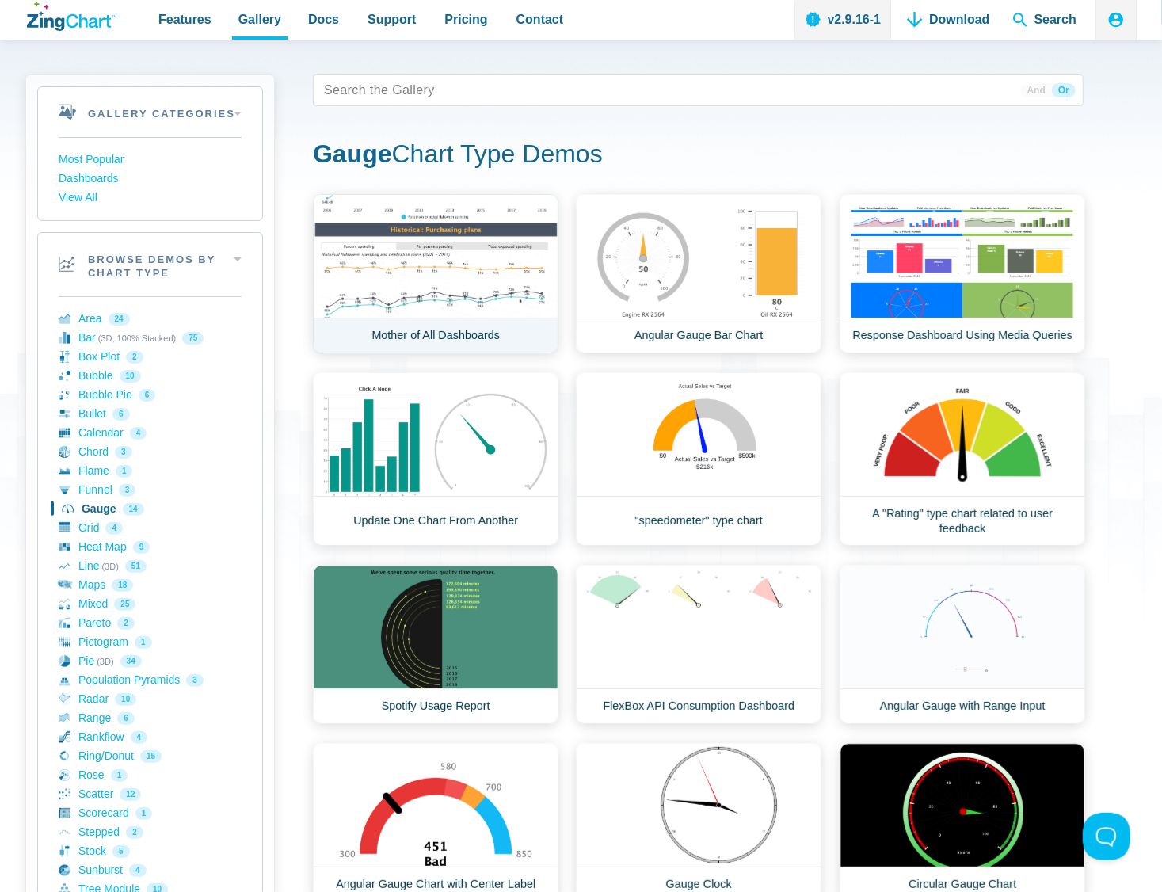
click at [491, 326] on link "Mother of All Dashboards" at bounding box center [436, 273] width 246 height 159
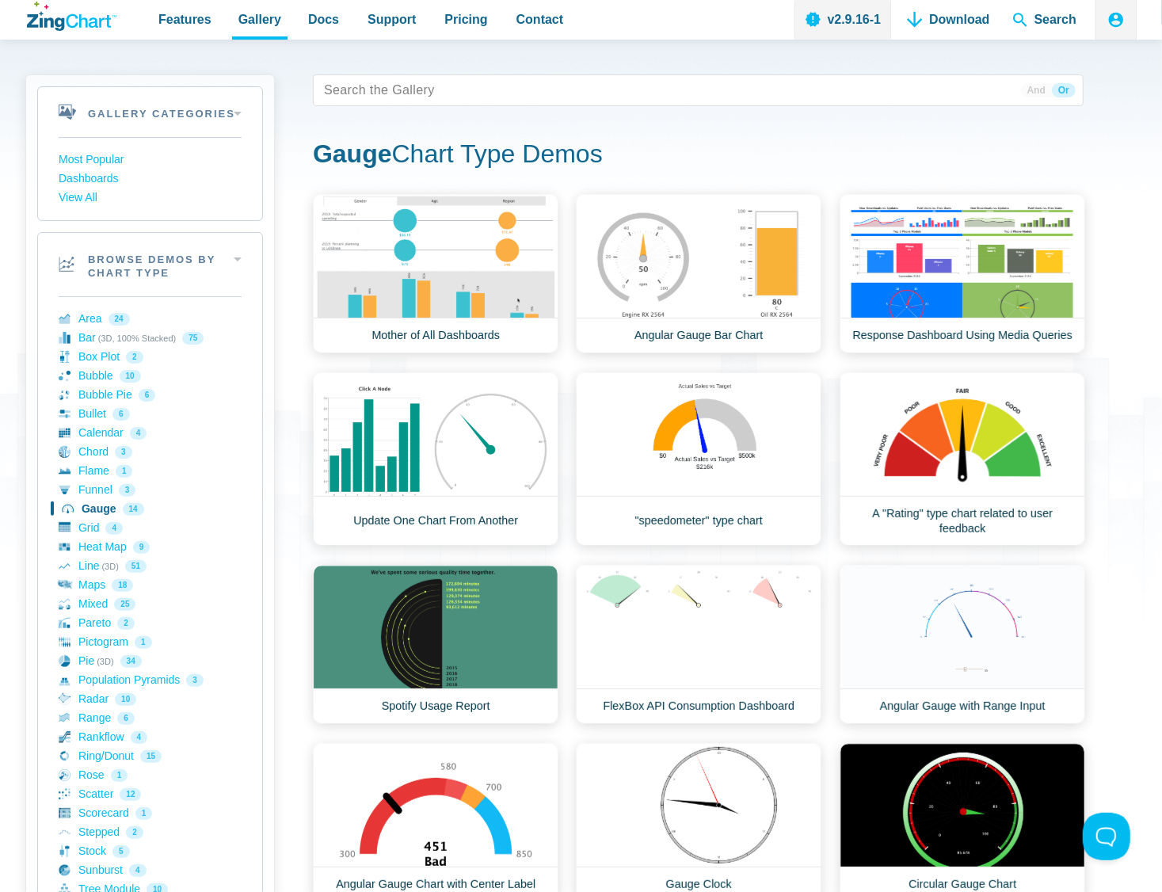
click at [1124, 487] on div "36 results And Or Gauge Chart Type Demos Area Demos Area Line Chart Financial W…" at bounding box center [725, 641] width 824 height 1135
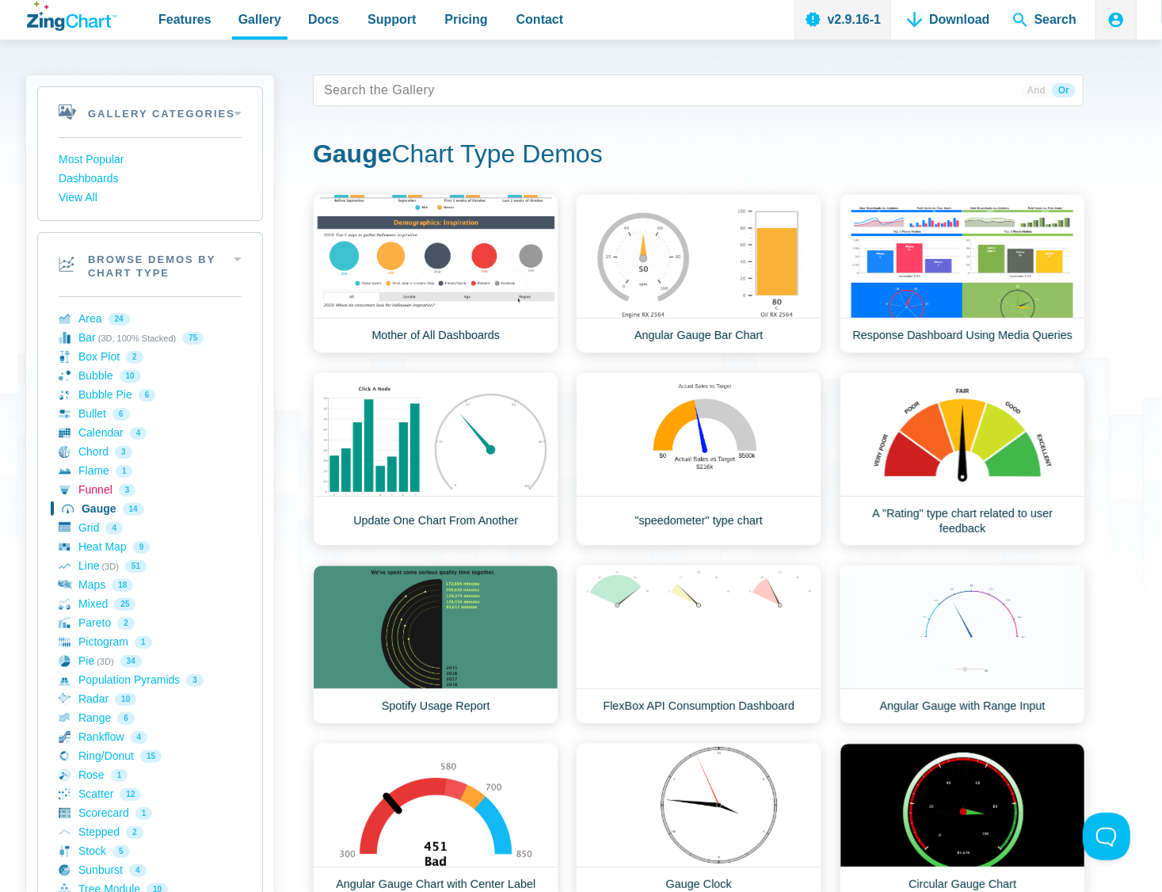
click at [86, 492] on link "Funnel 3" at bounding box center [150, 490] width 183 height 19
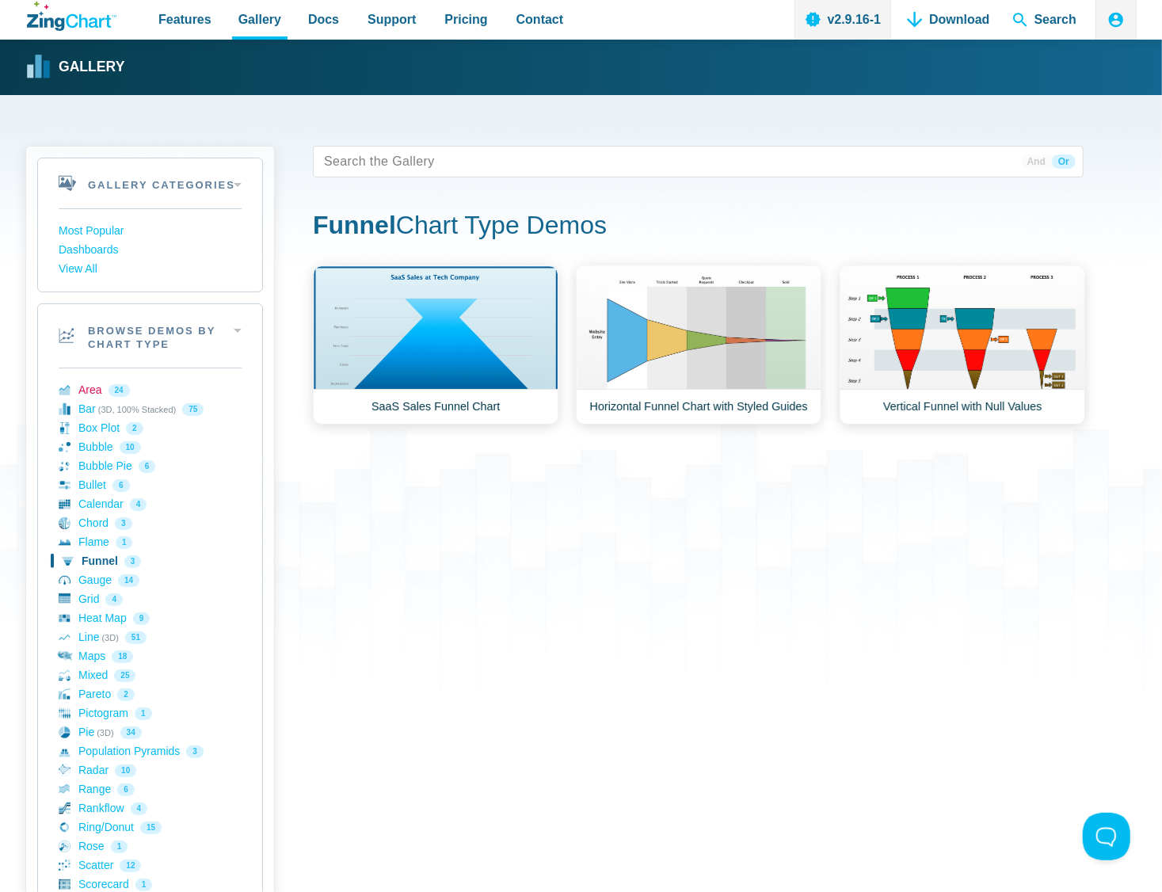
click at [83, 385] on link "Area 24" at bounding box center [150, 390] width 183 height 19
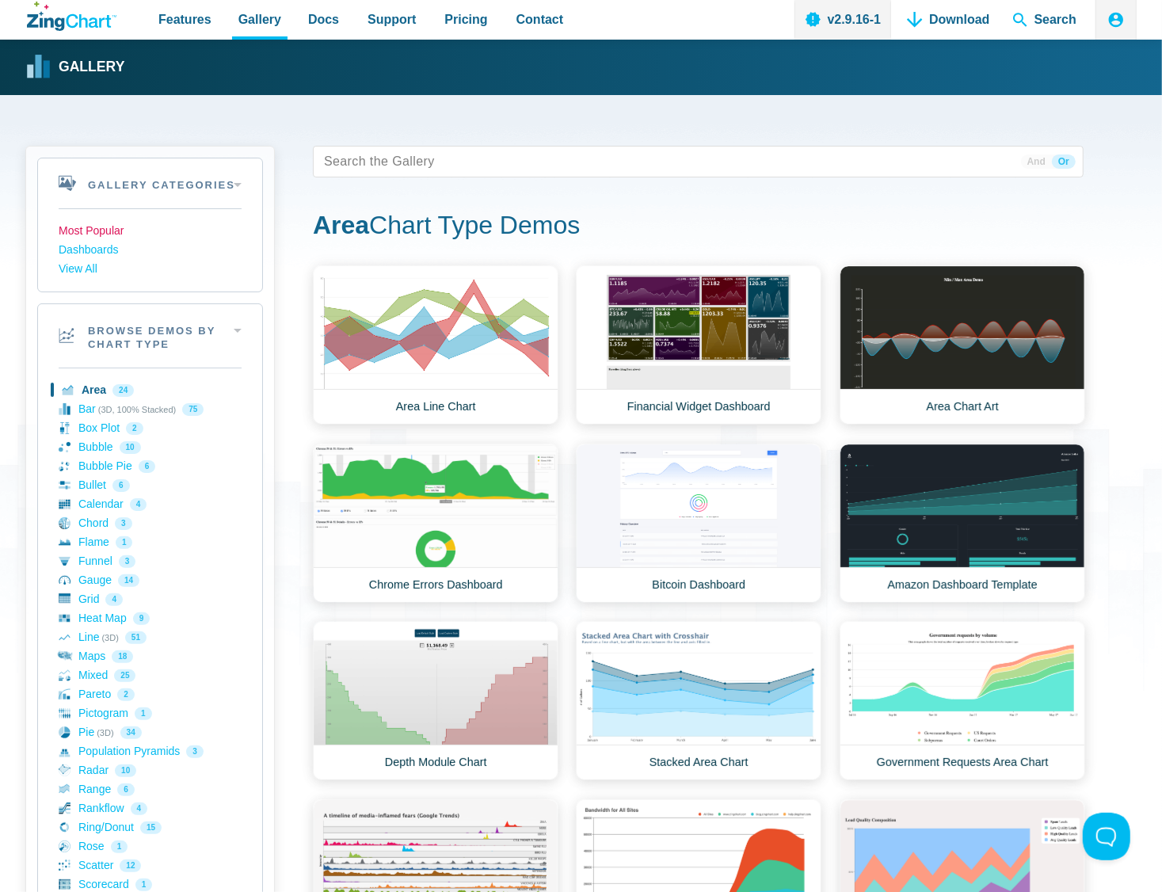
click at [122, 230] on link "Most Popular" at bounding box center [150, 231] width 183 height 19
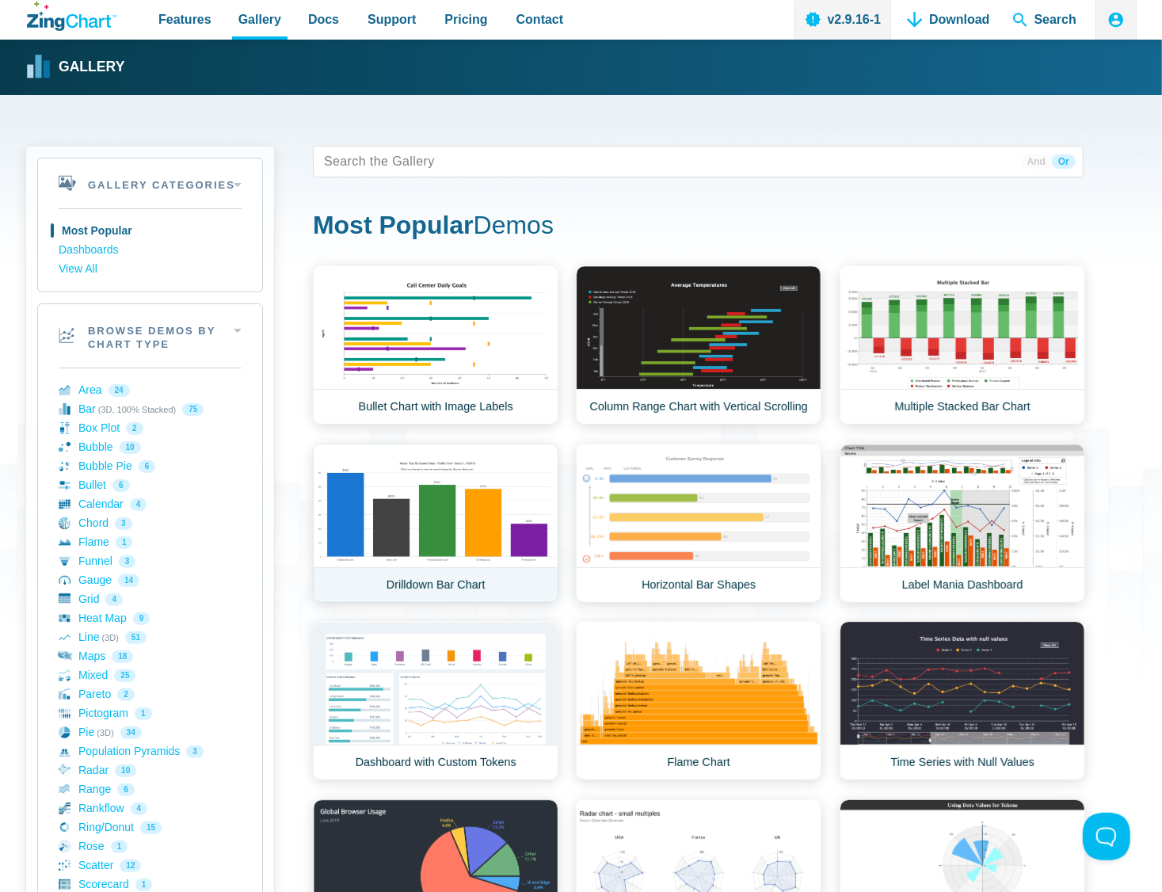
click at [377, 461] on link "Drilldown Bar Chart" at bounding box center [436, 523] width 246 height 159
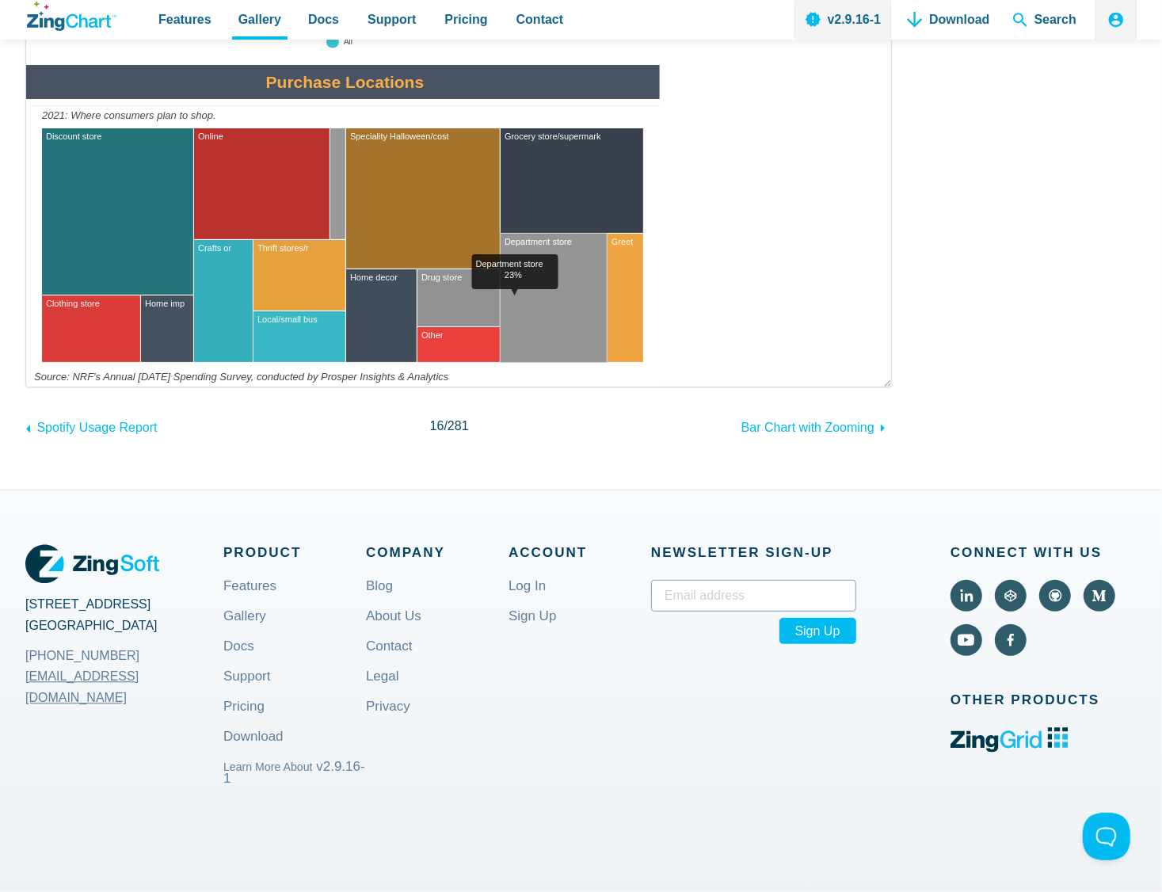
scroll to position [2775, 0]
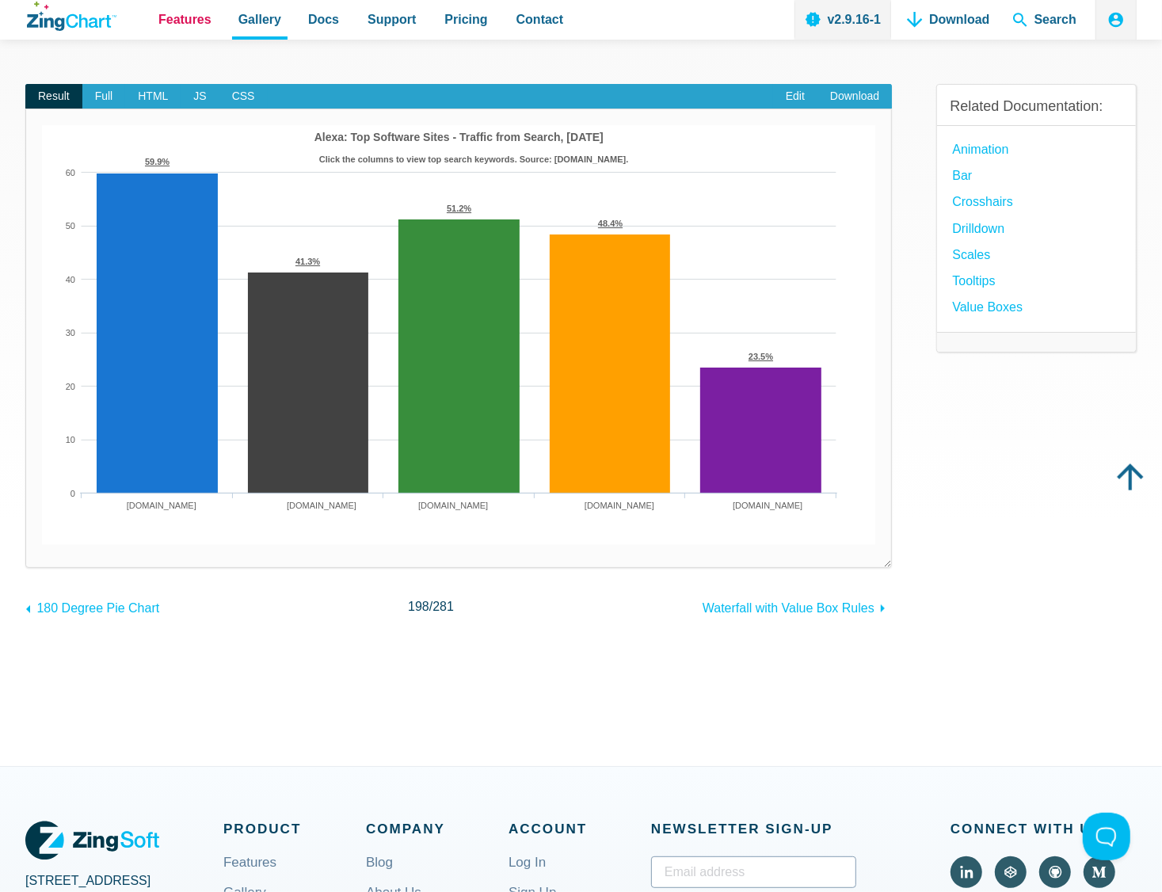
click at [190, 23] on span "Features" at bounding box center [184, 19] width 53 height 21
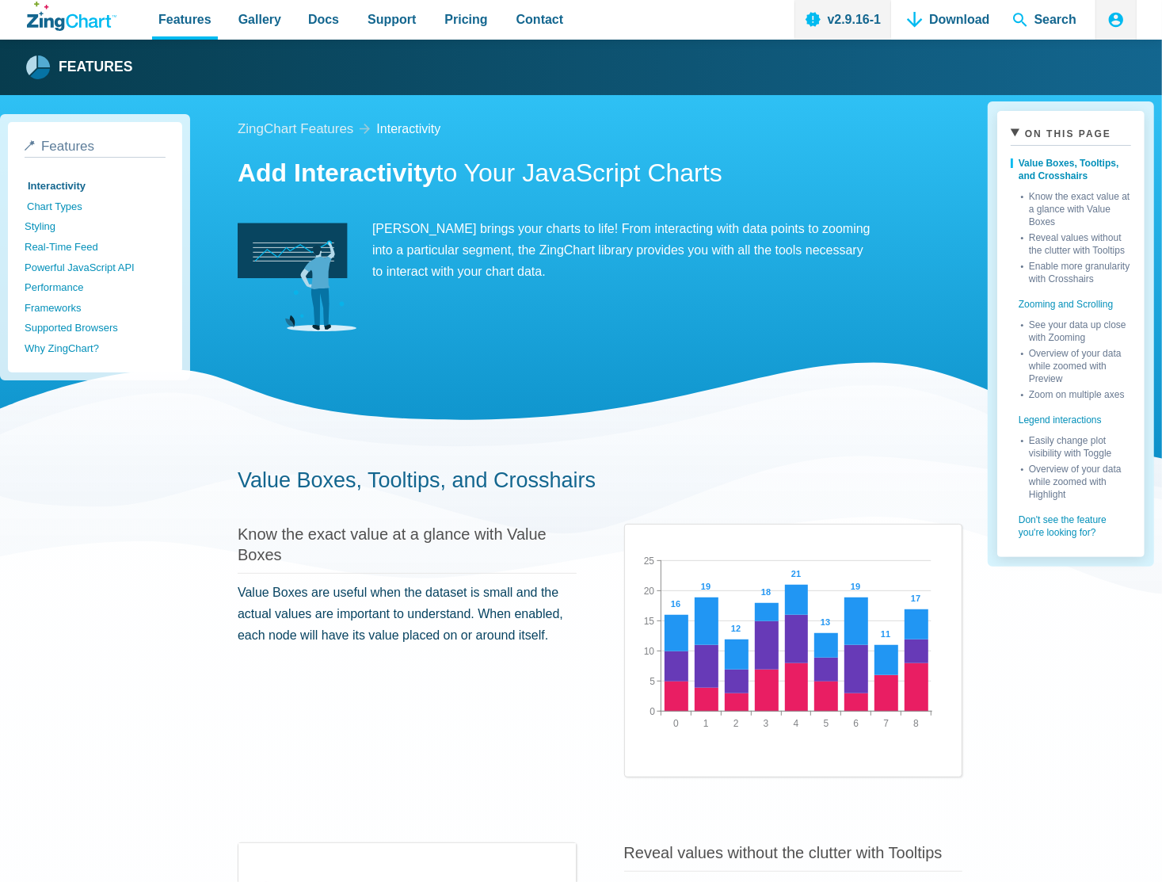
click at [65, 208] on link "Chart Types" at bounding box center [97, 207] width 141 height 21
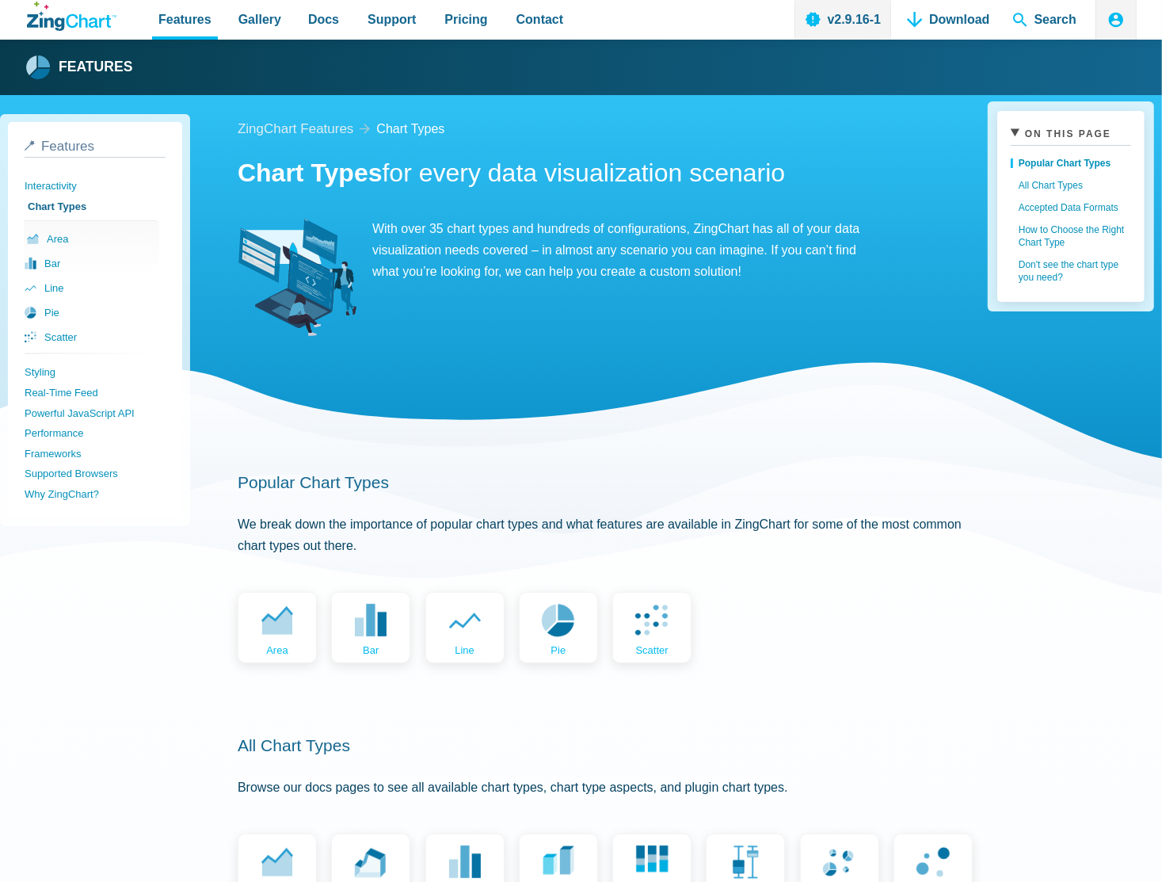
click at [53, 227] on link "area" at bounding box center [94, 239] width 135 height 25
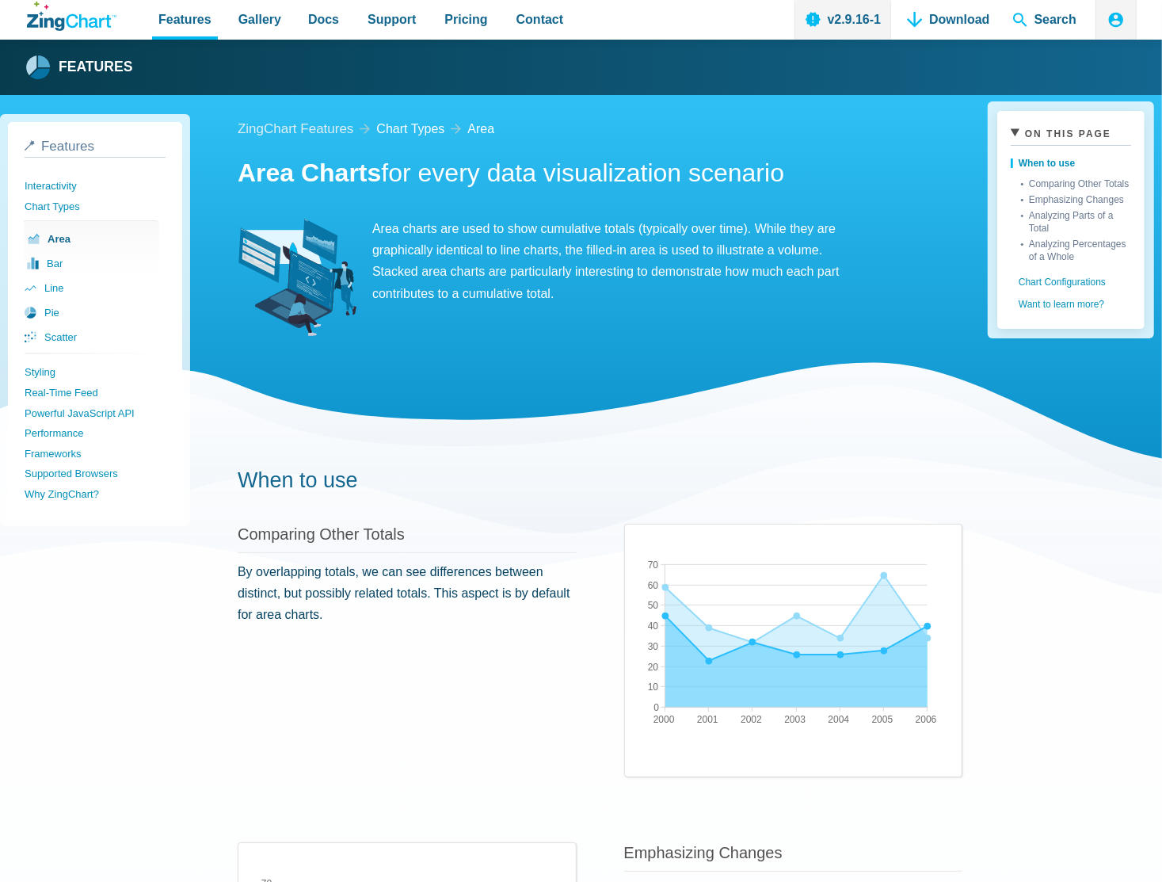
click at [54, 266] on link "bar" at bounding box center [94, 263] width 135 height 25
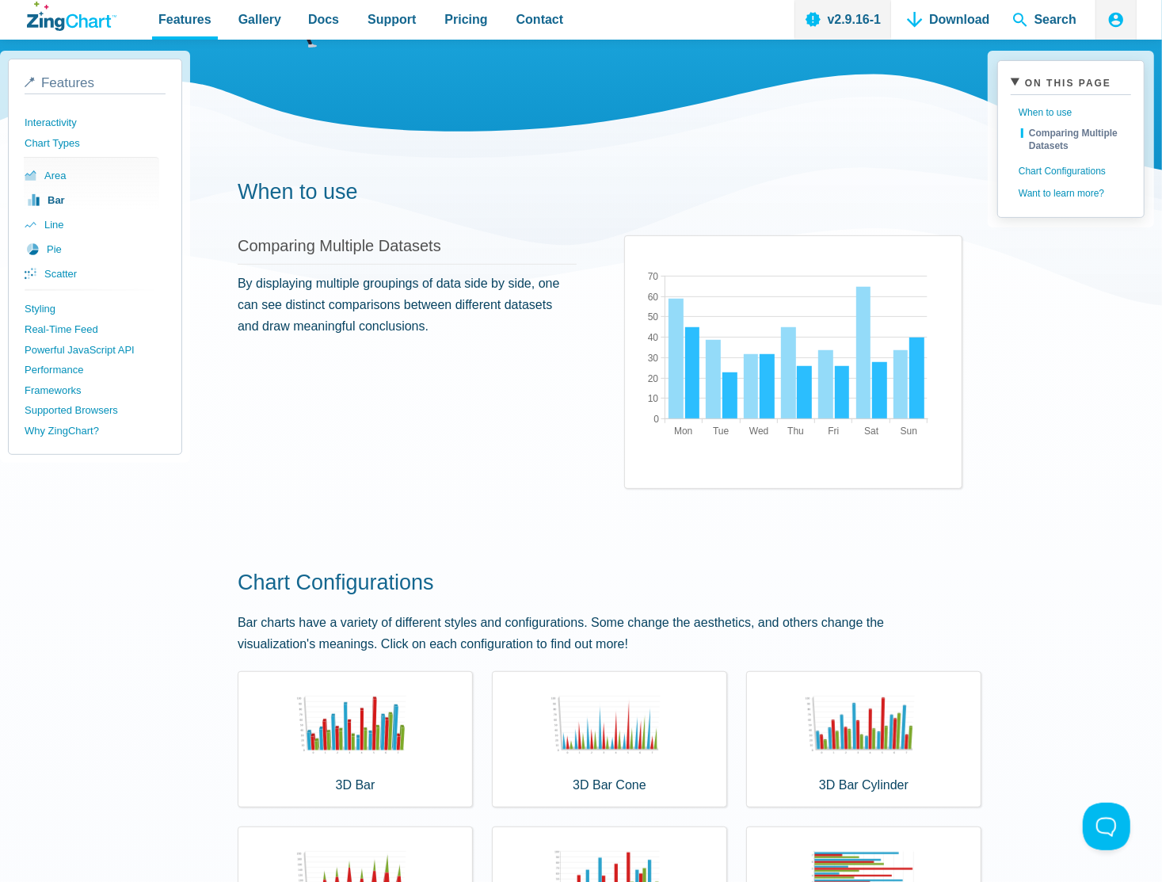
scroll to position [288, 0]
click at [63, 302] on link "Styling" at bounding box center [97, 309] width 141 height 21
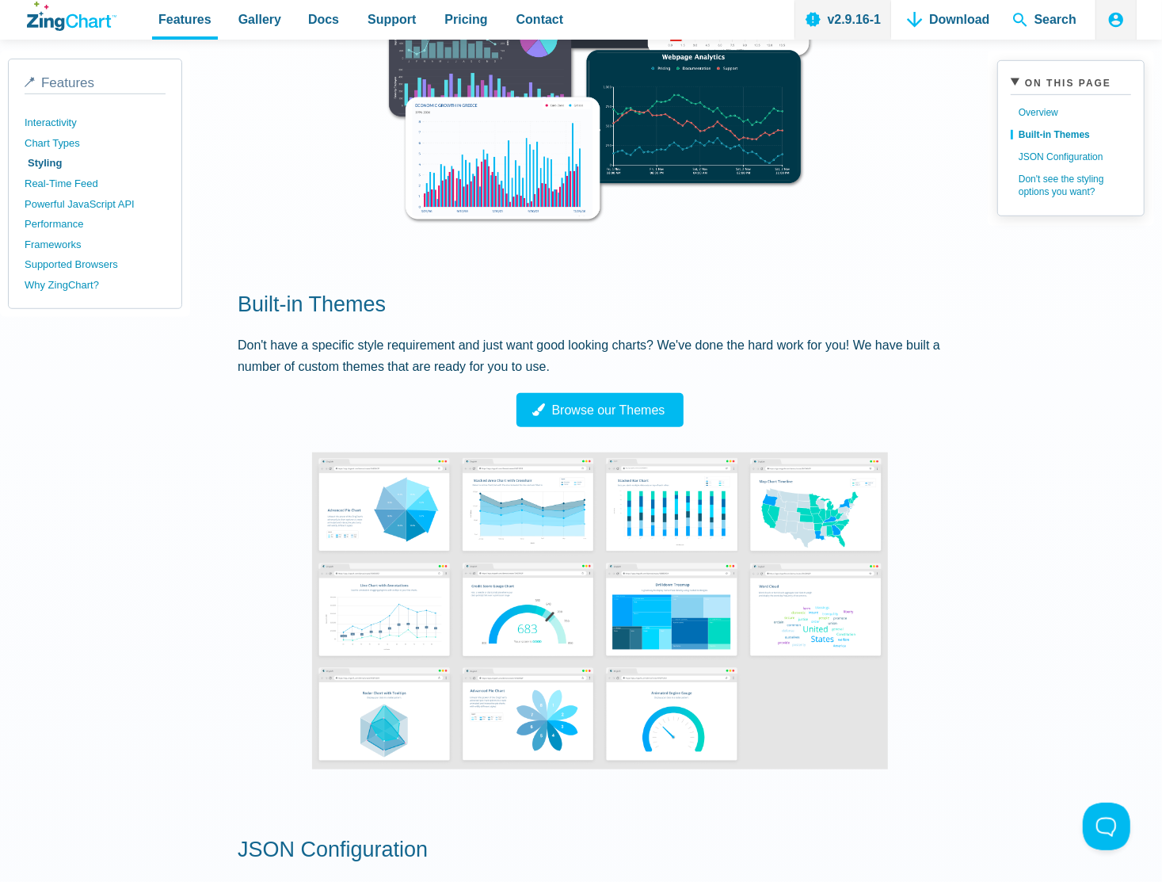
scroll to position [720, 0]
click at [582, 404] on span "Browse our Themes" at bounding box center [594, 410] width 130 height 13
